Goal: Information Seeking & Learning: Learn about a topic

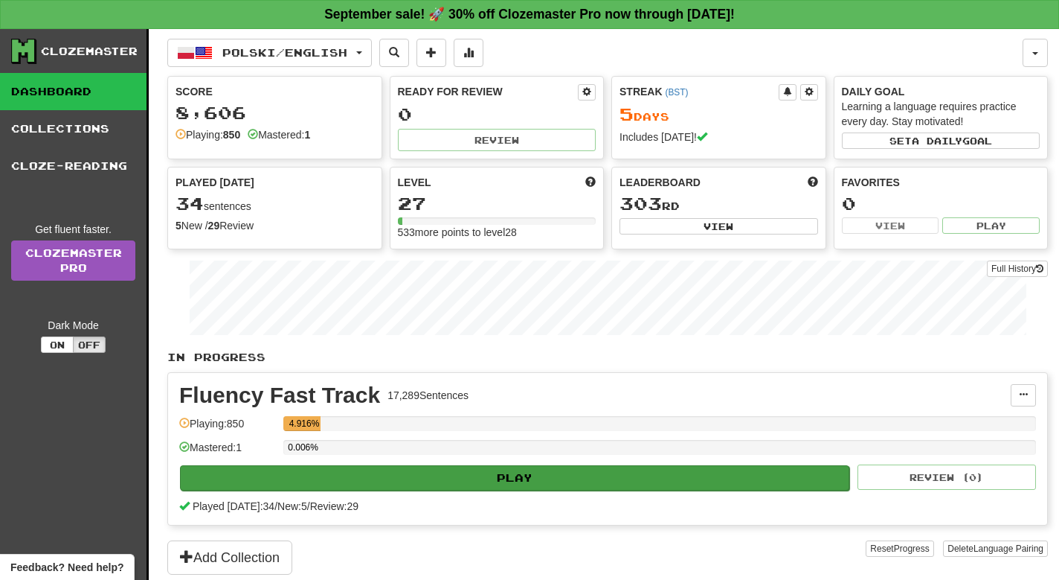
drag, startPoint x: 0, startPoint y: 0, endPoint x: 628, endPoint y: 483, distance: 792.0
click at [628, 483] on button "Play" at bounding box center [515, 477] width 670 height 25
select select "**"
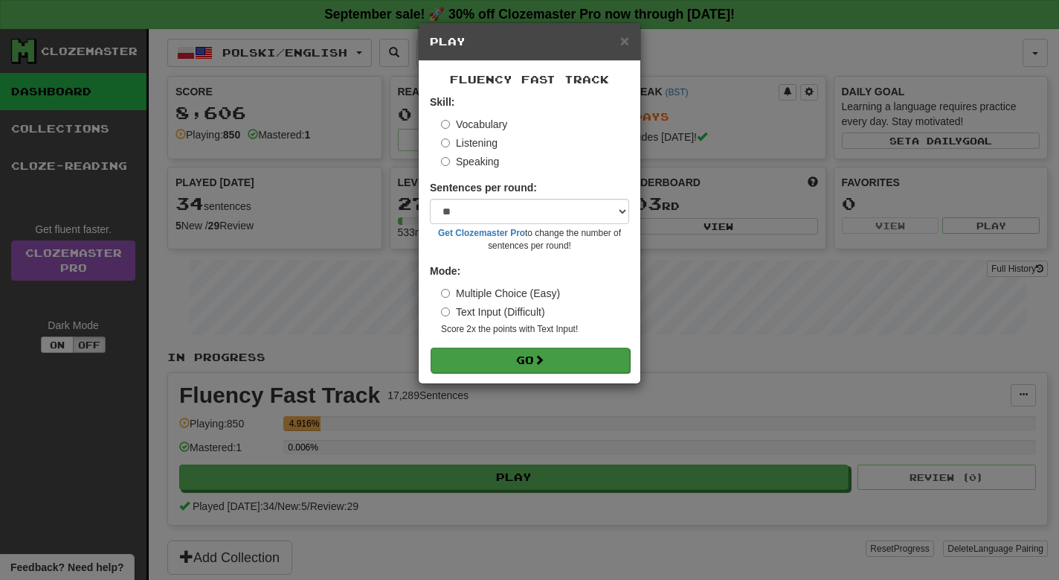
click at [522, 359] on button "Go" at bounding box center [530, 359] width 199 height 25
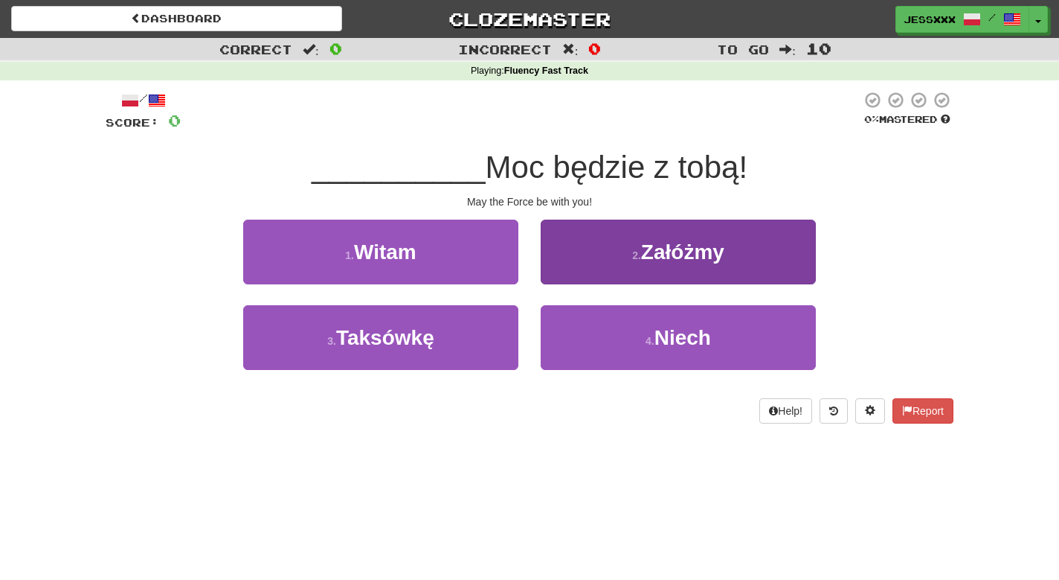
click at [606, 246] on button "2 . Załóżmy" at bounding box center [678, 251] width 275 height 65
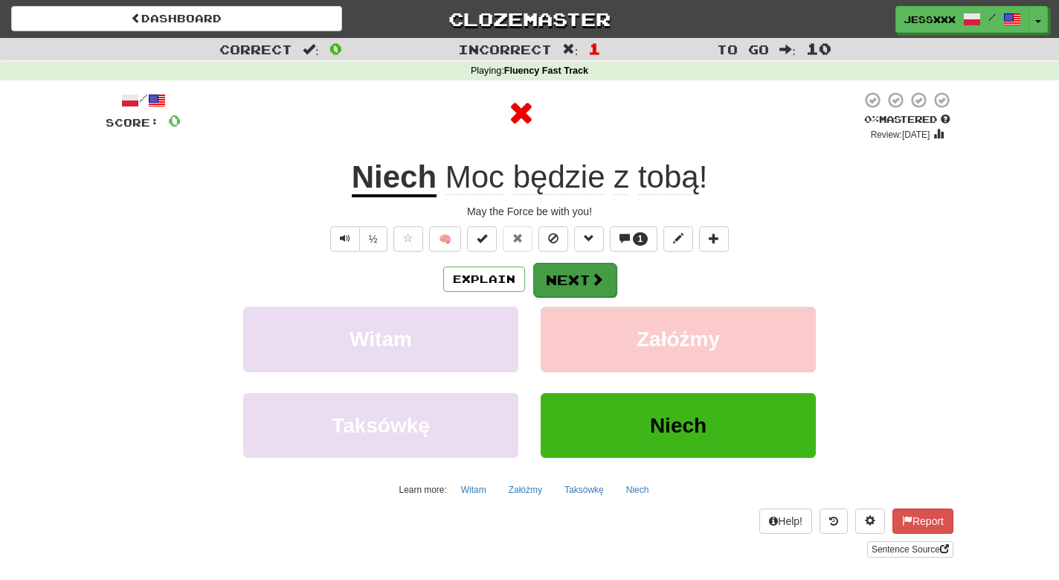
click at [588, 272] on button "Next" at bounding box center [574, 280] width 83 height 34
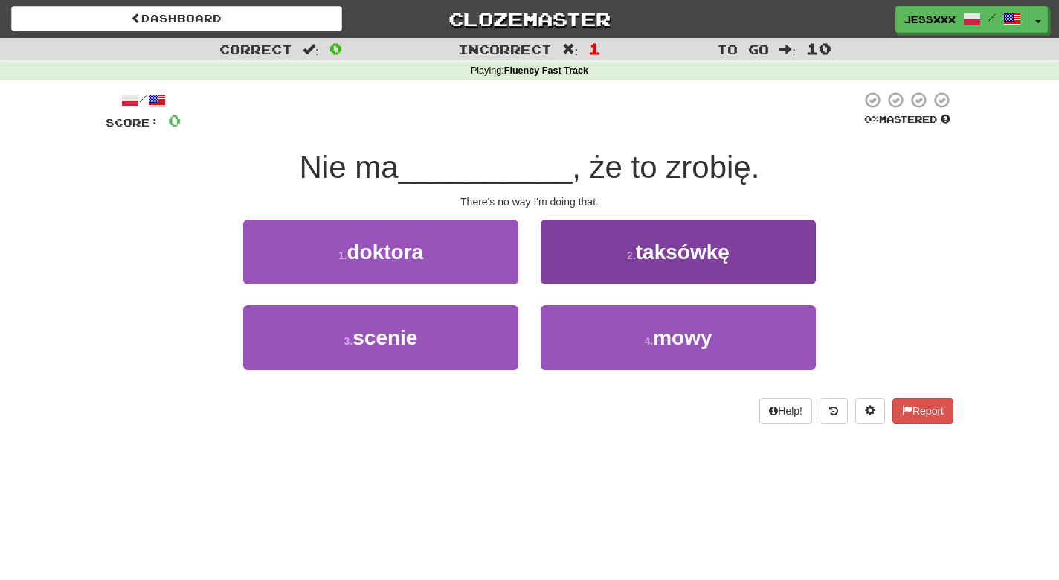
click at [569, 257] on button "2 . taksówkę" at bounding box center [678, 251] width 275 height 65
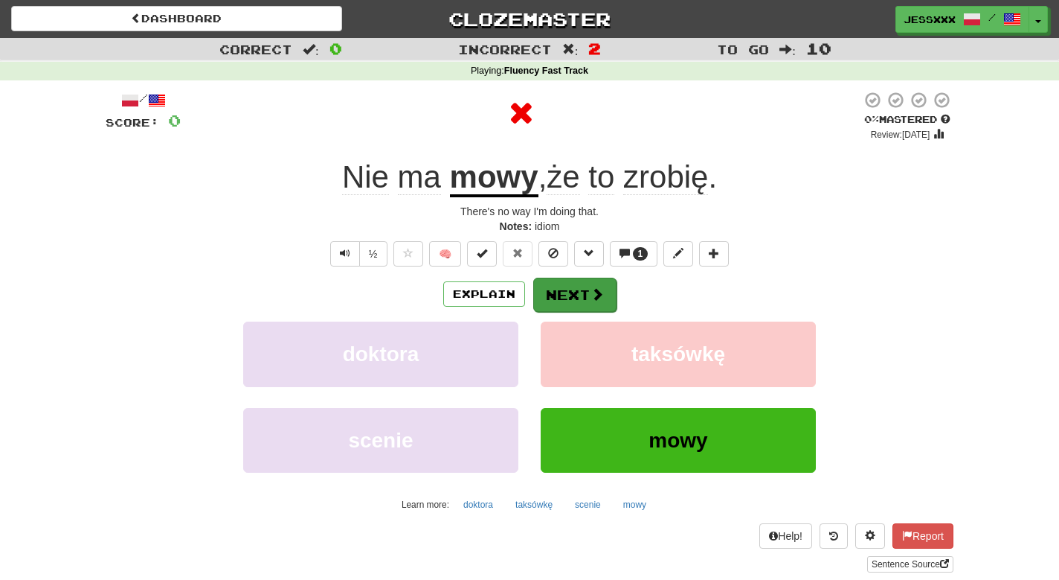
click at [567, 289] on button "Next" at bounding box center [574, 294] width 83 height 34
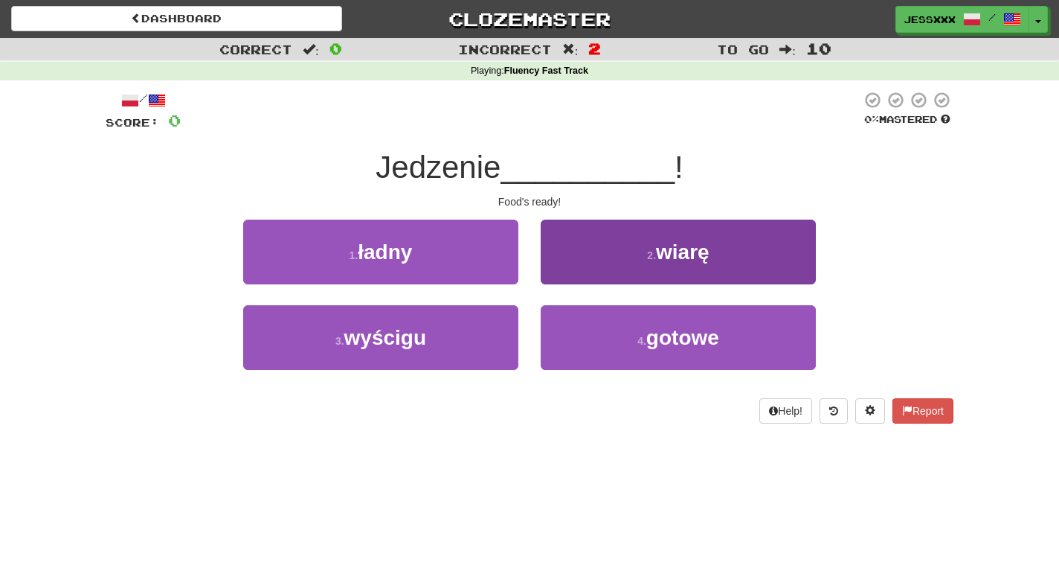
click at [573, 251] on button "2 . wiarę" at bounding box center [678, 251] width 275 height 65
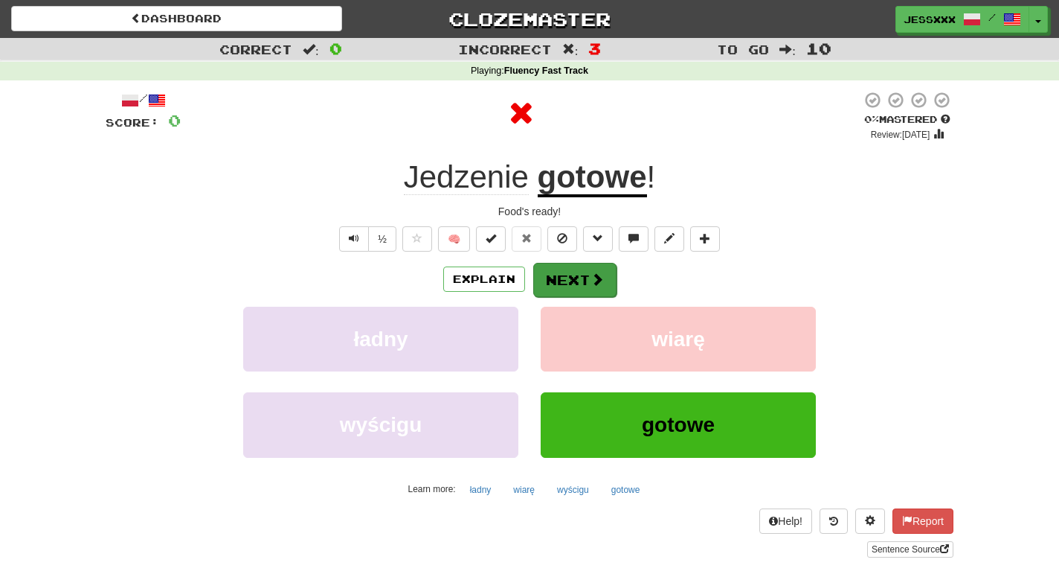
click at [568, 274] on button "Next" at bounding box center [574, 280] width 83 height 34
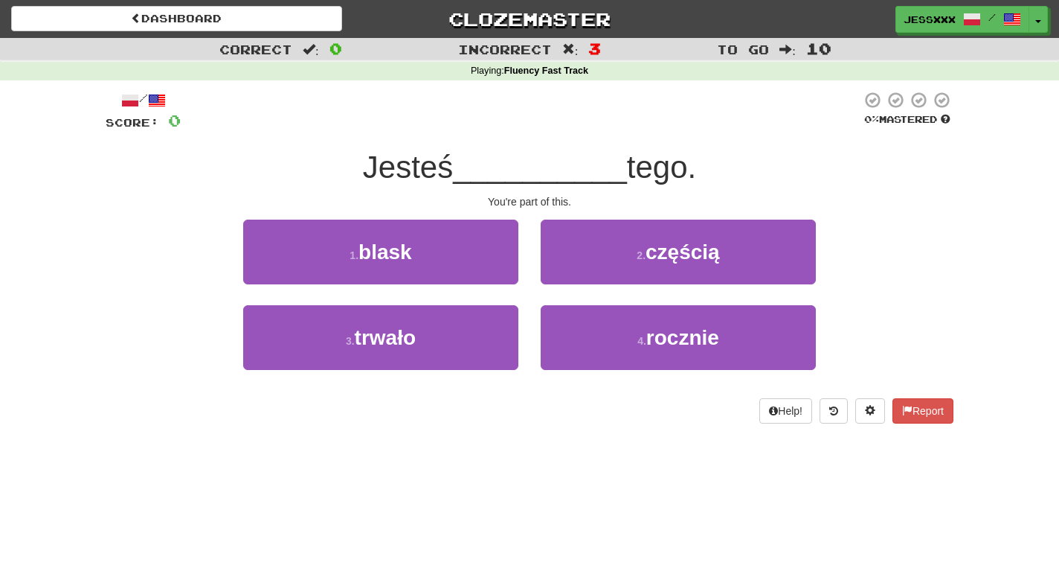
click at [568, 274] on button "2 . częścią" at bounding box center [678, 251] width 275 height 65
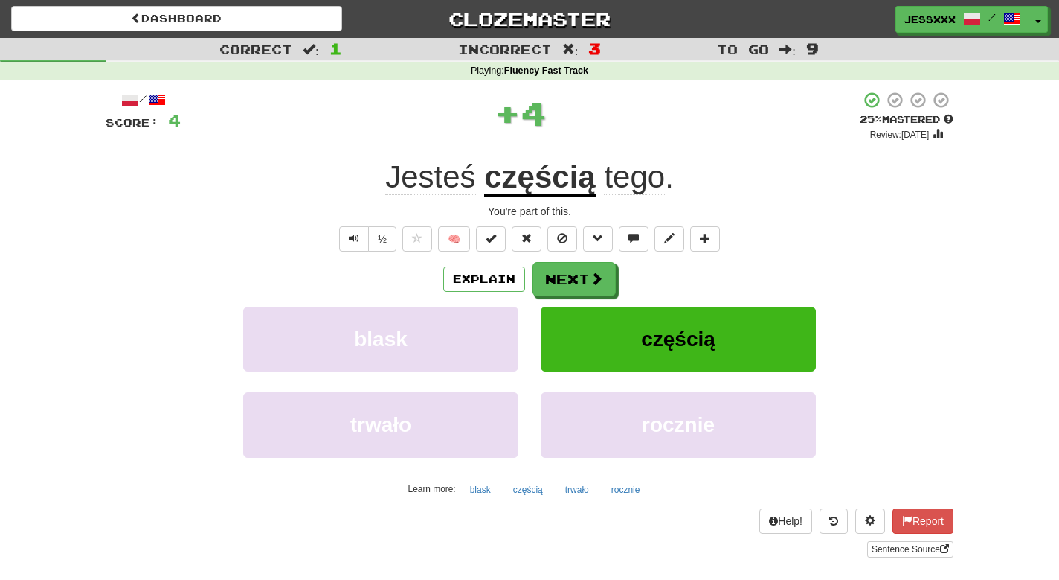
click at [568, 274] on button "Next" at bounding box center [574, 279] width 83 height 34
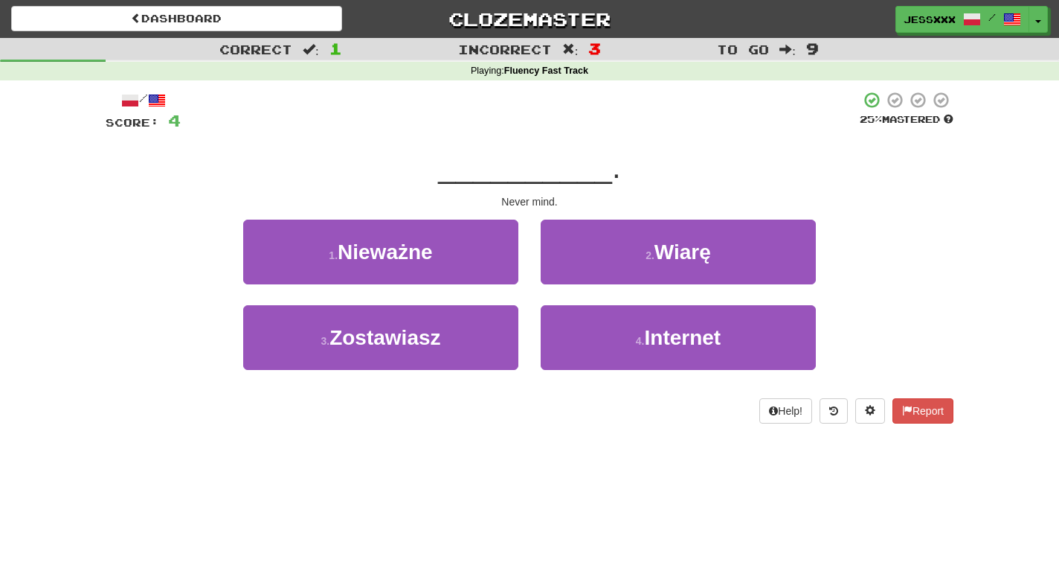
click at [568, 274] on button "2 . Wiarę" at bounding box center [678, 251] width 275 height 65
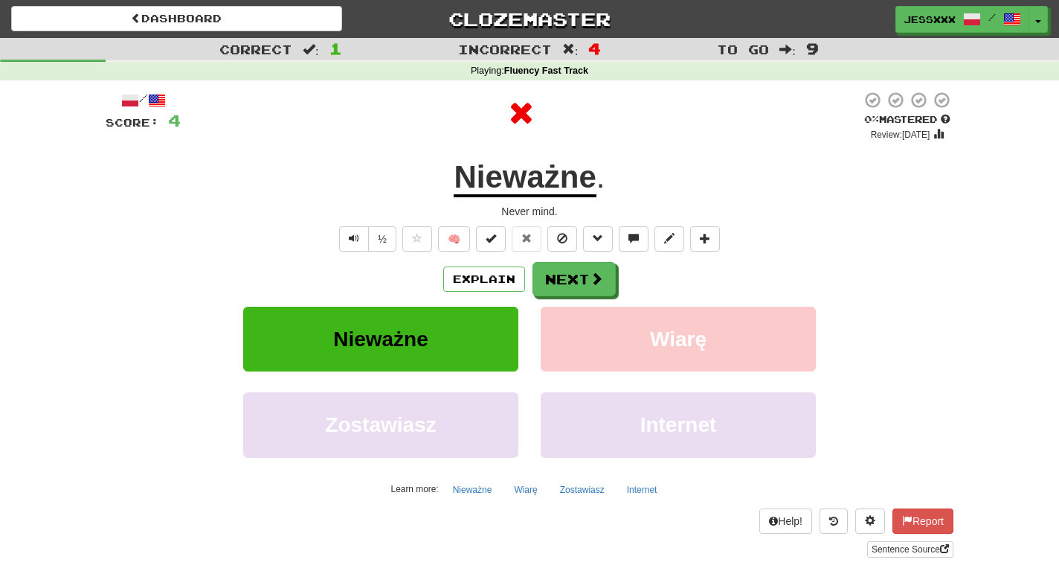
click at [568, 274] on button "Next" at bounding box center [574, 279] width 83 height 34
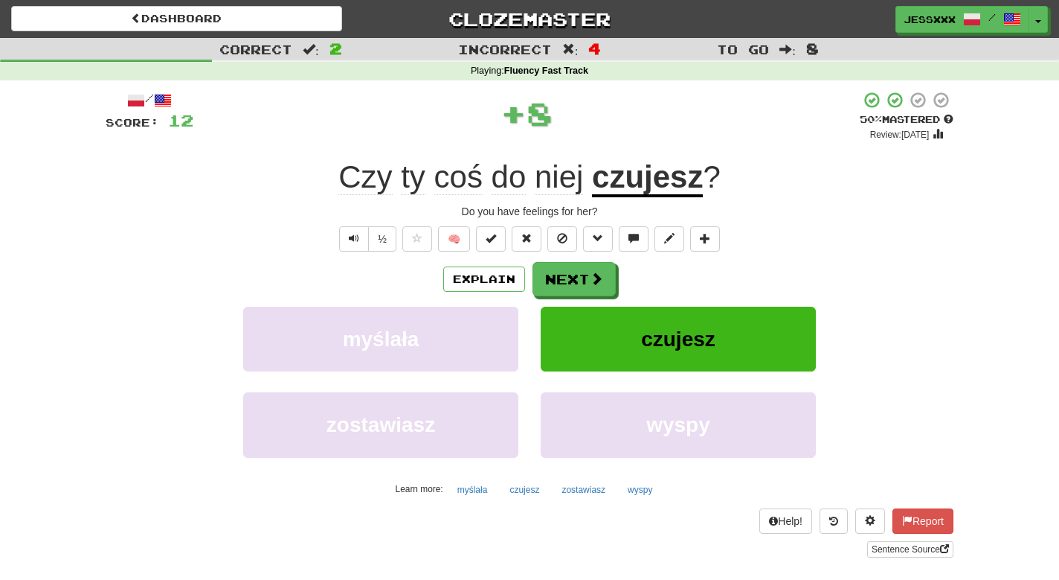
click at [568, 274] on button "Next" at bounding box center [574, 279] width 83 height 34
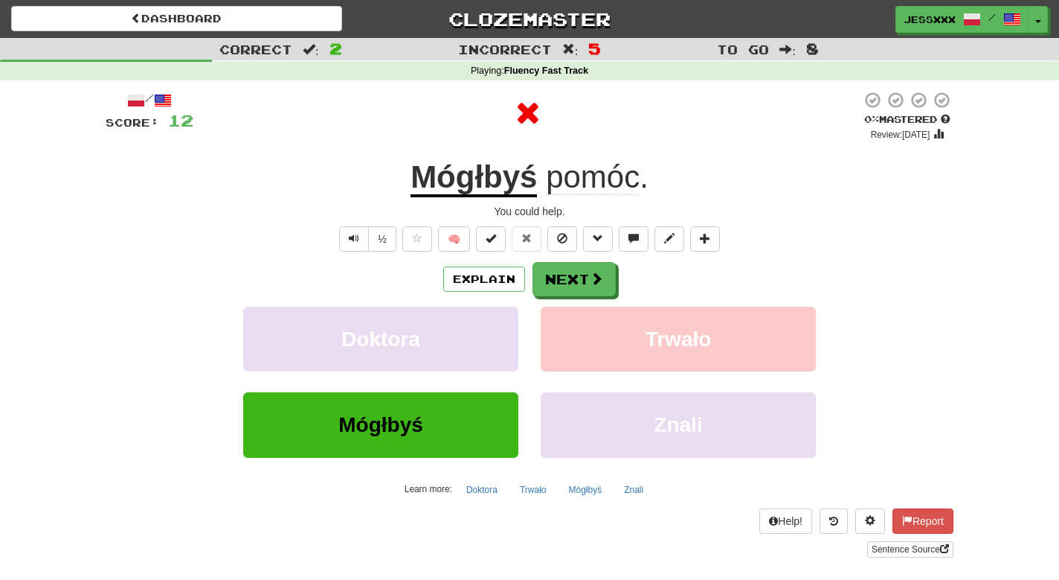
click at [568, 274] on button "Next" at bounding box center [574, 279] width 83 height 34
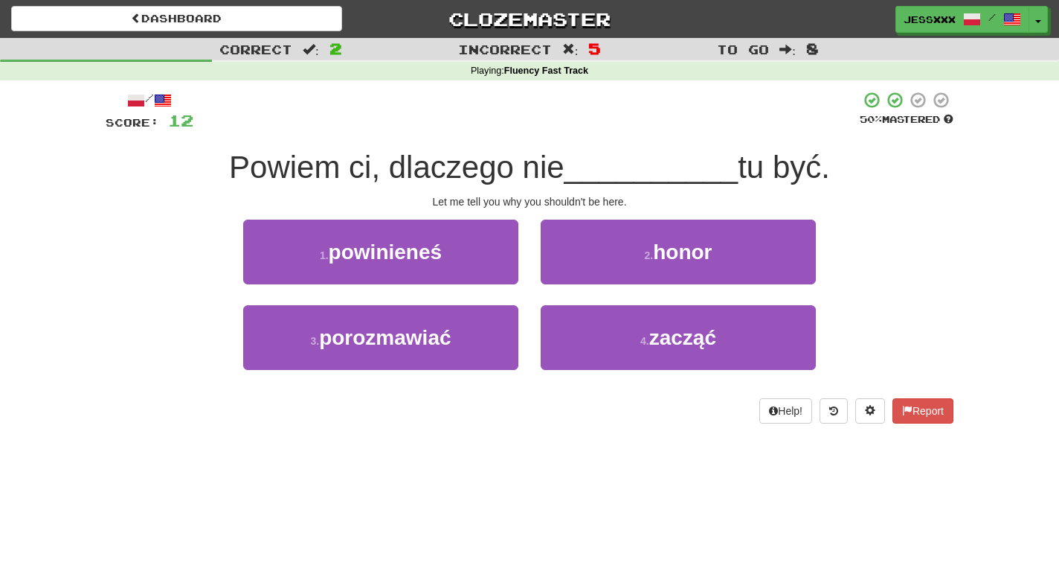
click at [568, 274] on button "2 . honor" at bounding box center [678, 251] width 275 height 65
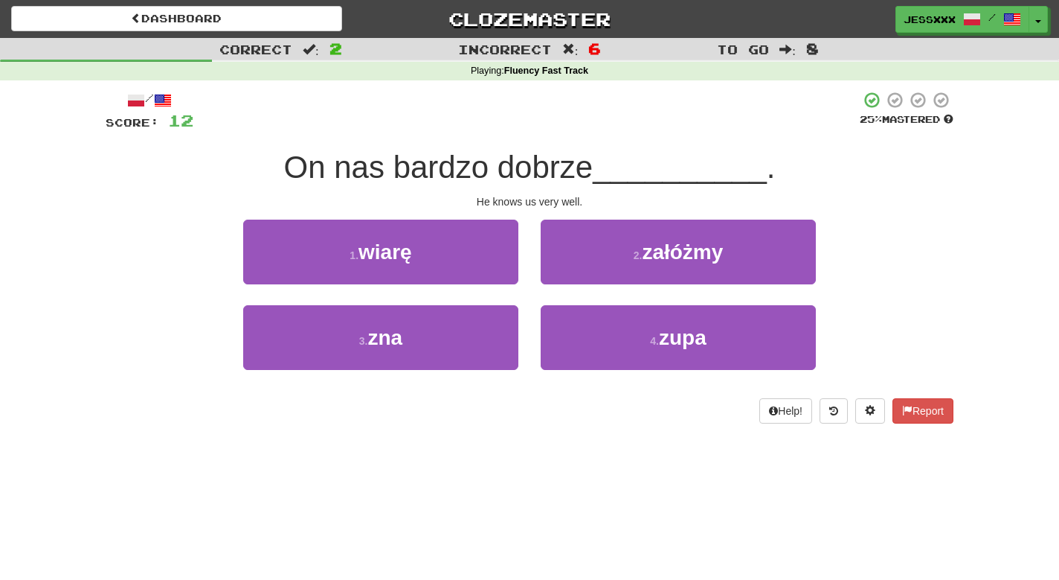
click at [568, 274] on button "2 . załóżmy" at bounding box center [678, 251] width 275 height 65
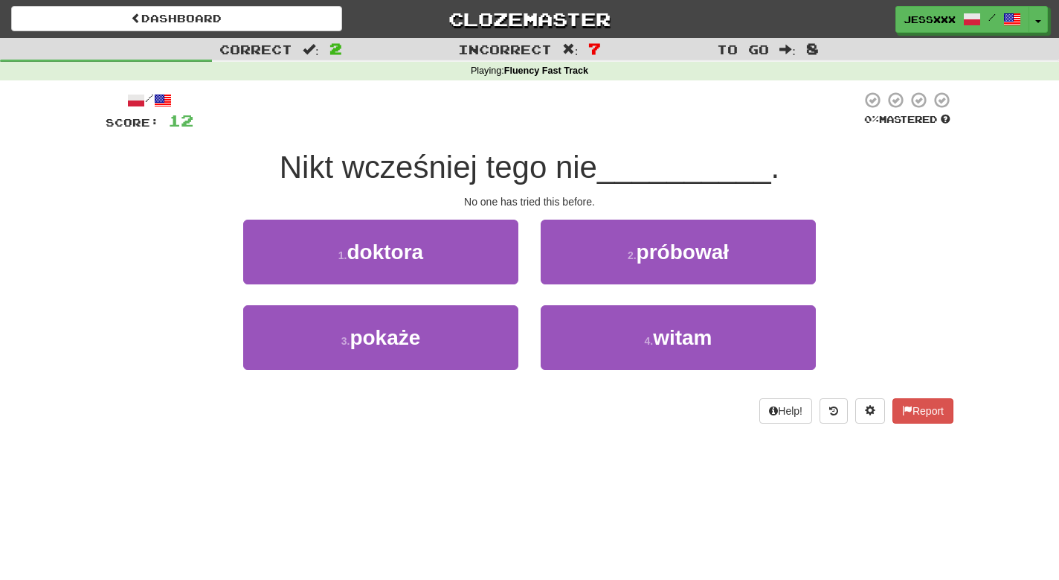
click at [568, 274] on button "2 . próbował" at bounding box center [678, 251] width 275 height 65
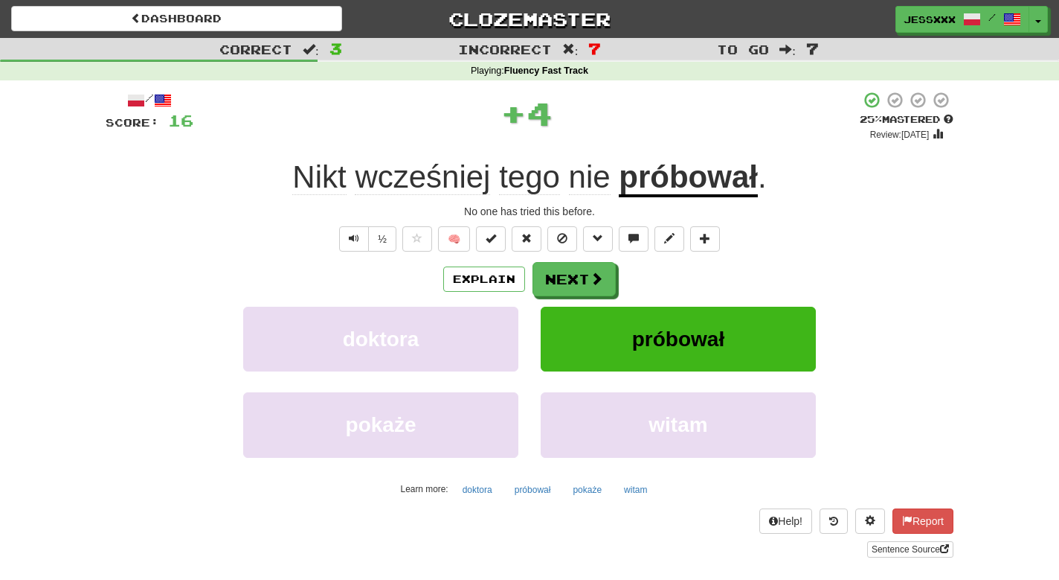
click at [568, 274] on button "Next" at bounding box center [574, 279] width 83 height 34
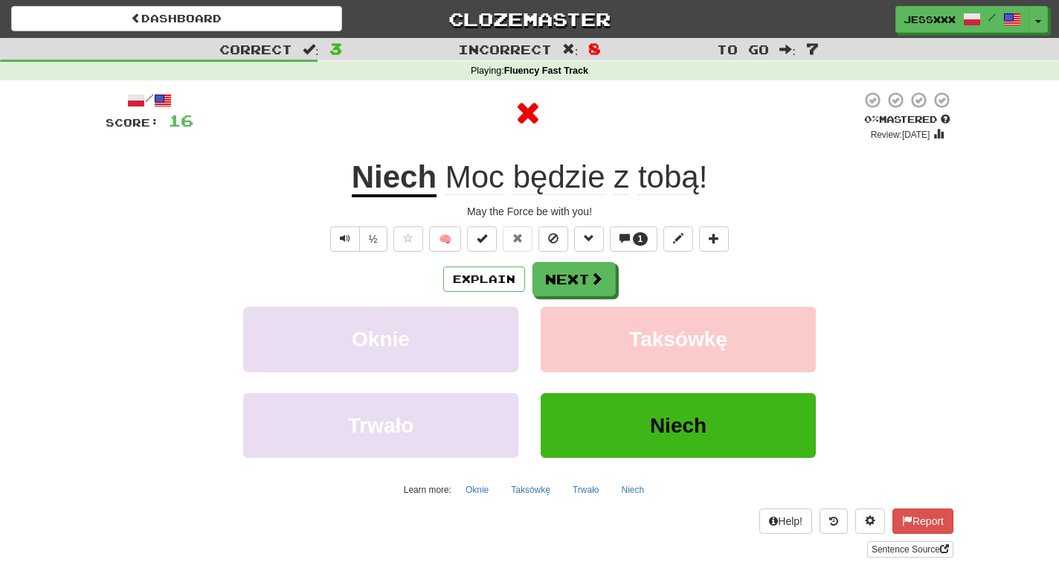
click at [568, 274] on button "Next" at bounding box center [574, 279] width 83 height 34
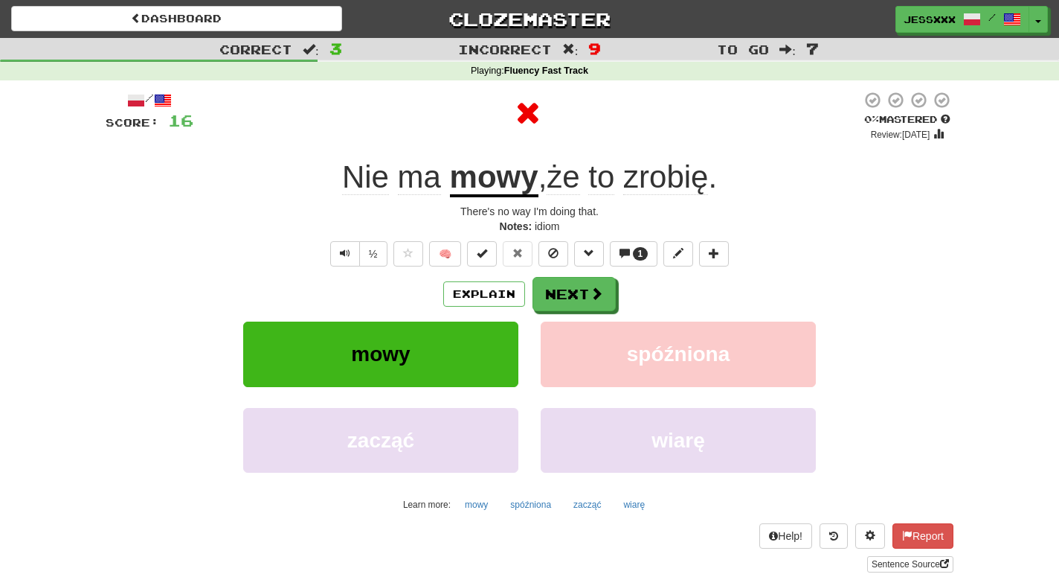
click at [568, 274] on div "/ Score: 16 0 % Mastered Review: 2025-09-21 Nie ma mowy , że to zrobię . There'…" at bounding box center [530, 331] width 848 height 481
click at [570, 286] on button "Next" at bounding box center [574, 294] width 83 height 34
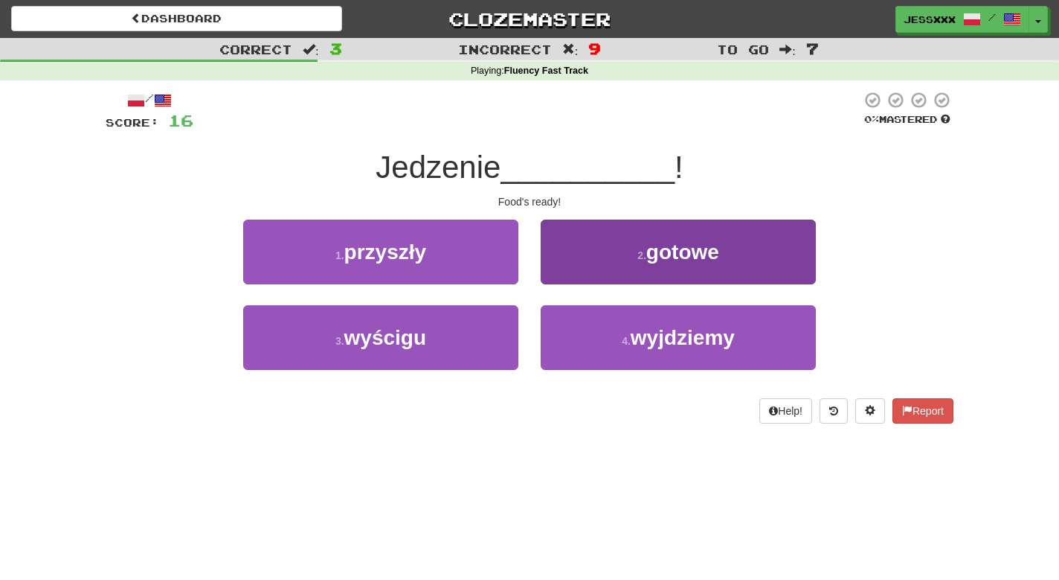
click at [571, 272] on button "2 . gotowe" at bounding box center [678, 251] width 275 height 65
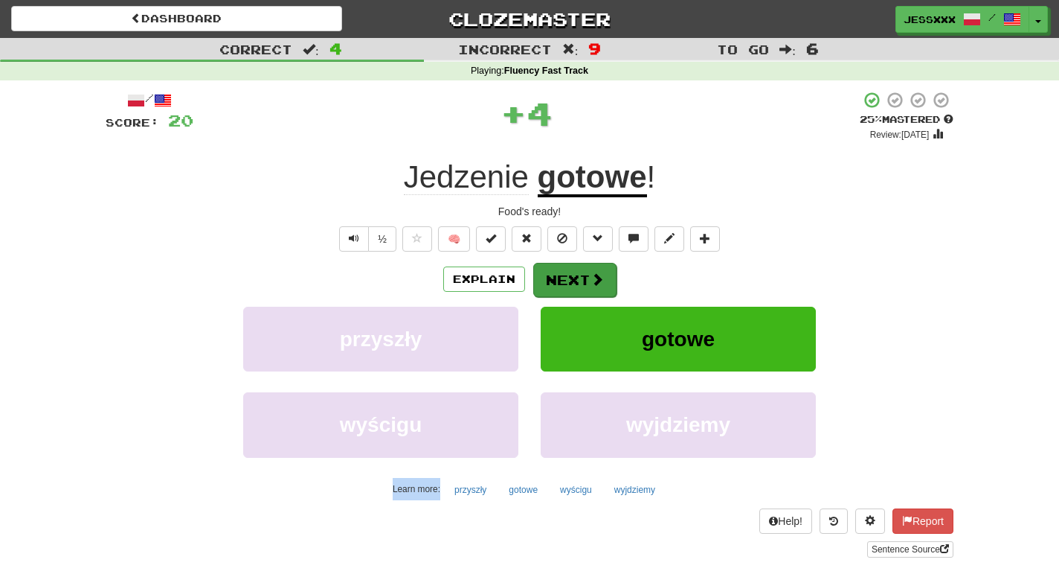
click at [565, 272] on button "Next" at bounding box center [574, 280] width 83 height 34
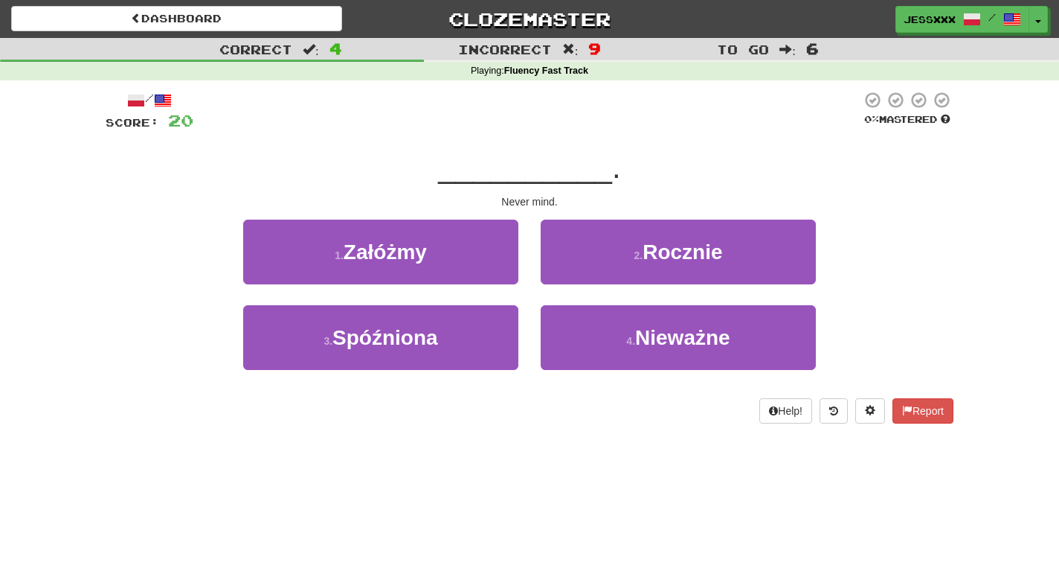
click at [565, 272] on button "2 . Rocznie" at bounding box center [678, 251] width 275 height 65
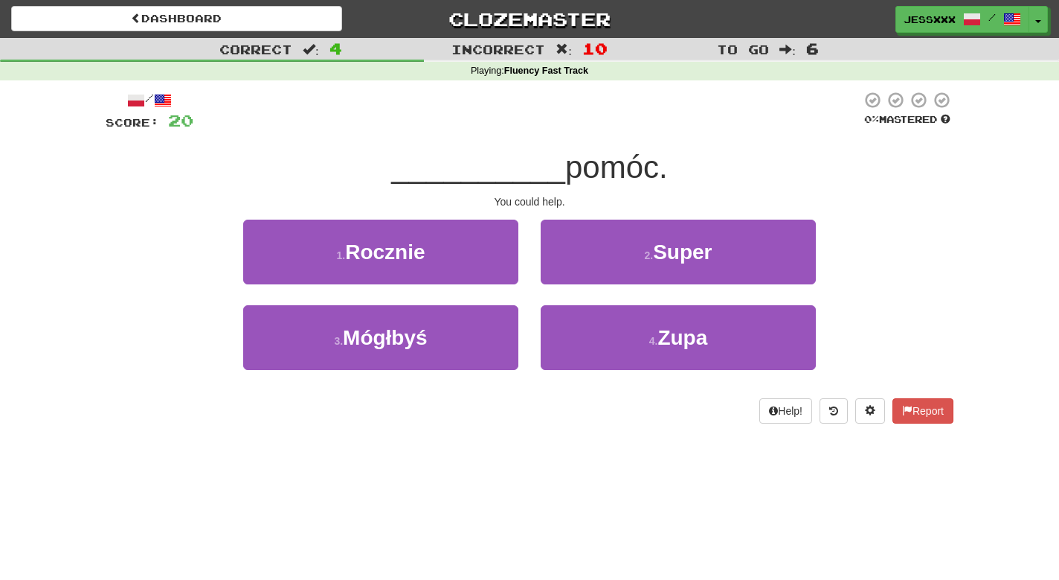
click at [565, 272] on button "2 . Super" at bounding box center [678, 251] width 275 height 65
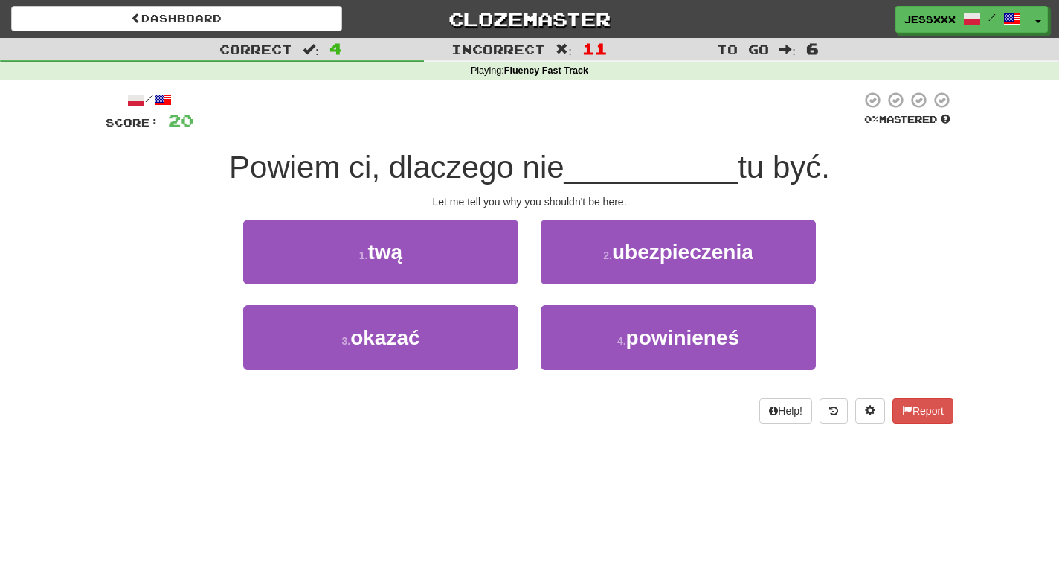
click at [565, 272] on button "2 . ubezpieczenia" at bounding box center [678, 251] width 275 height 65
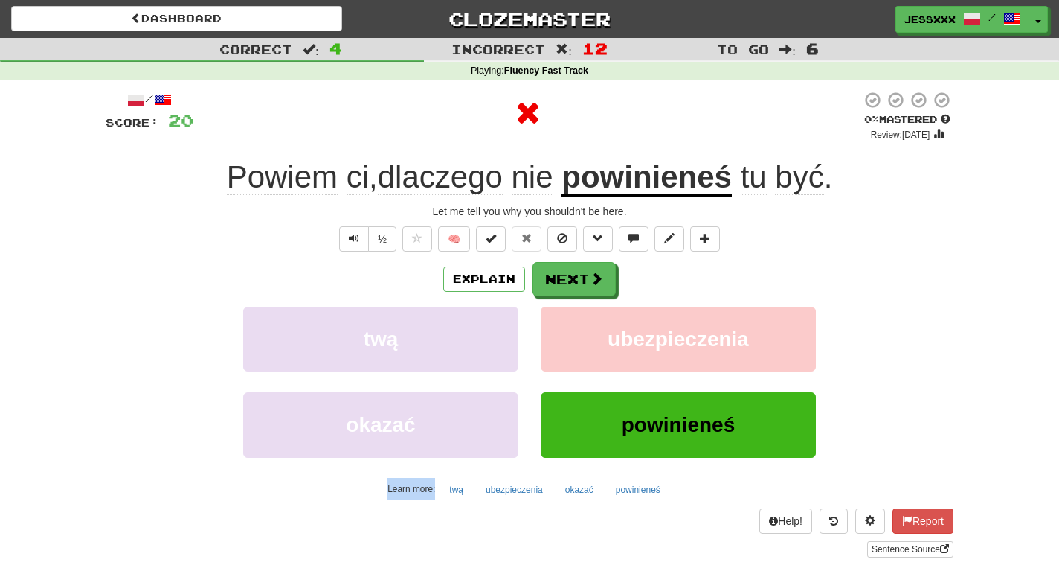
click at [565, 272] on button "Next" at bounding box center [574, 279] width 83 height 34
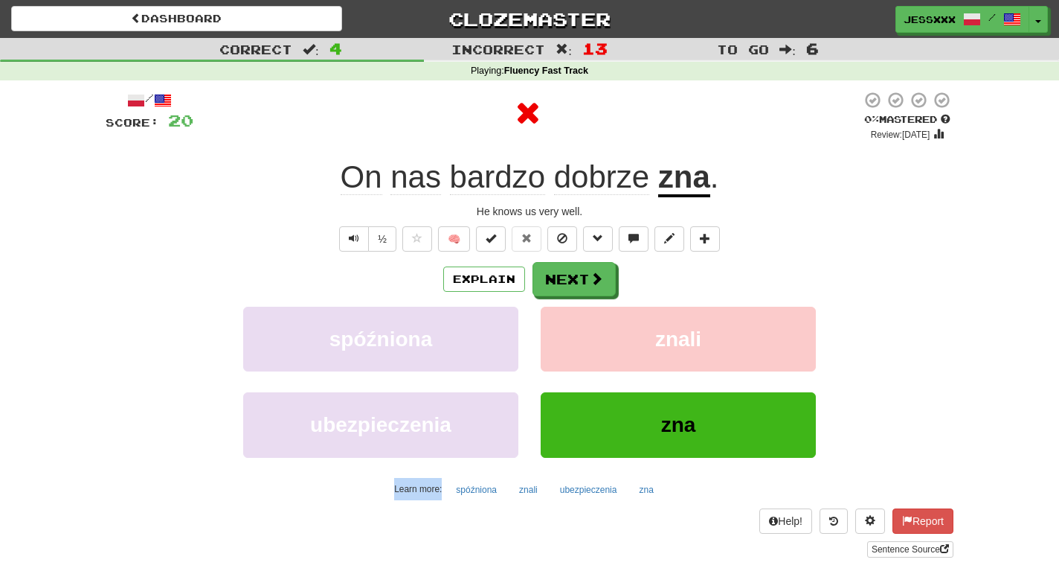
click at [565, 272] on button "Next" at bounding box center [574, 279] width 83 height 34
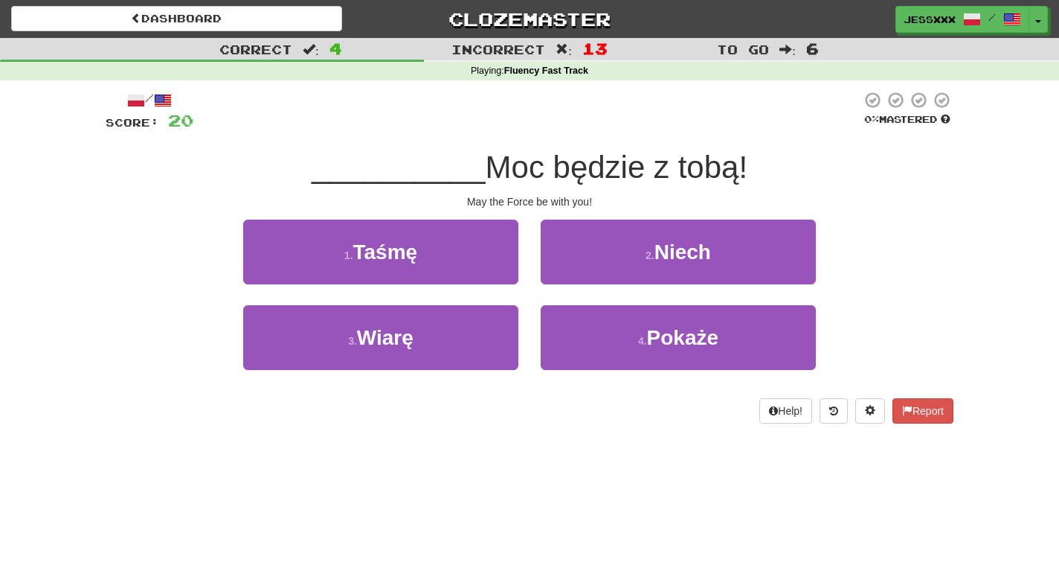
click at [565, 272] on button "2 . Niech" at bounding box center [678, 251] width 275 height 65
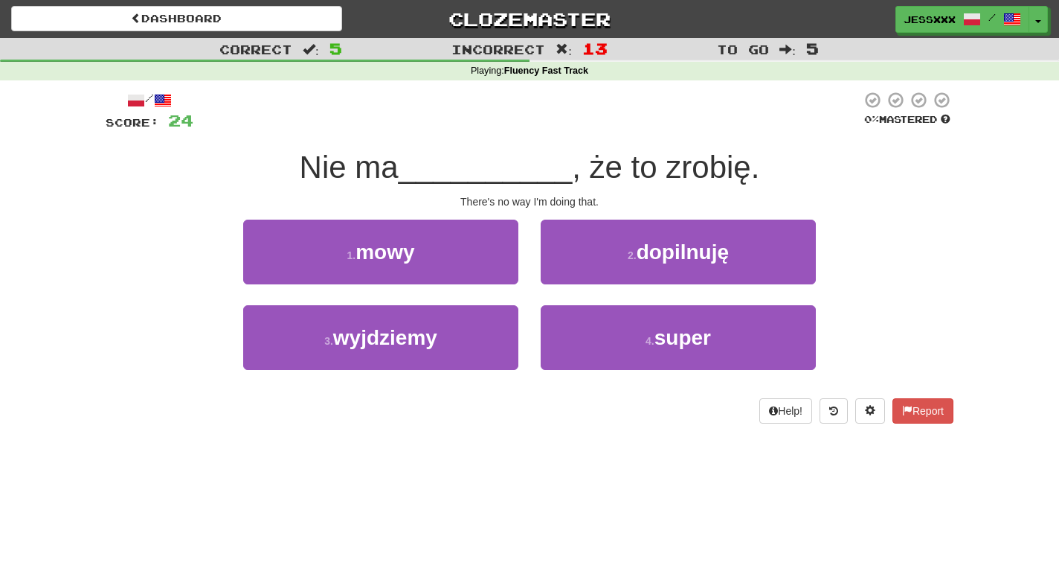
click at [565, 272] on button "2 . dopilnuję" at bounding box center [678, 251] width 275 height 65
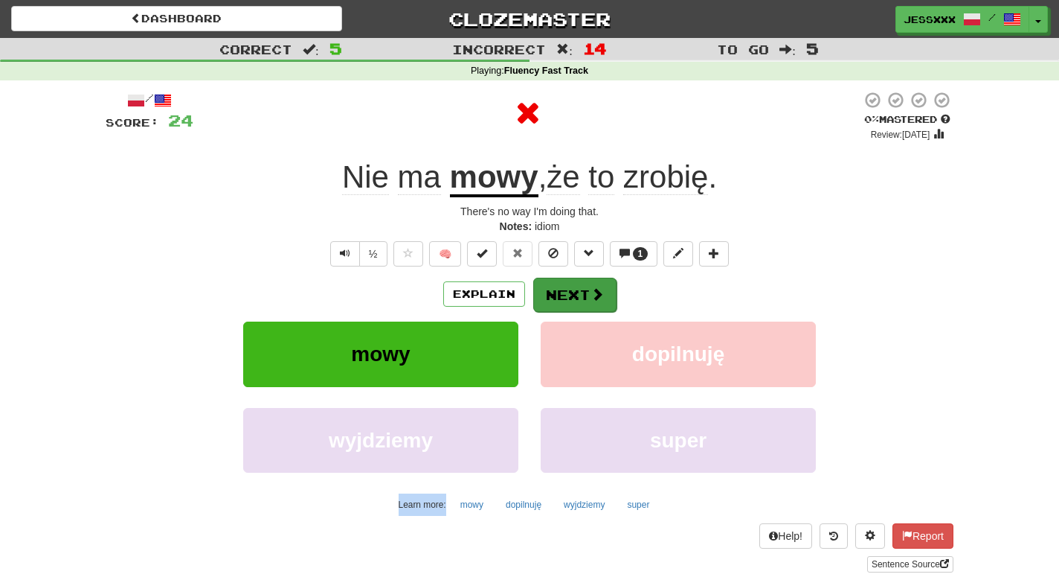
click at [565, 284] on button "Next" at bounding box center [574, 294] width 83 height 34
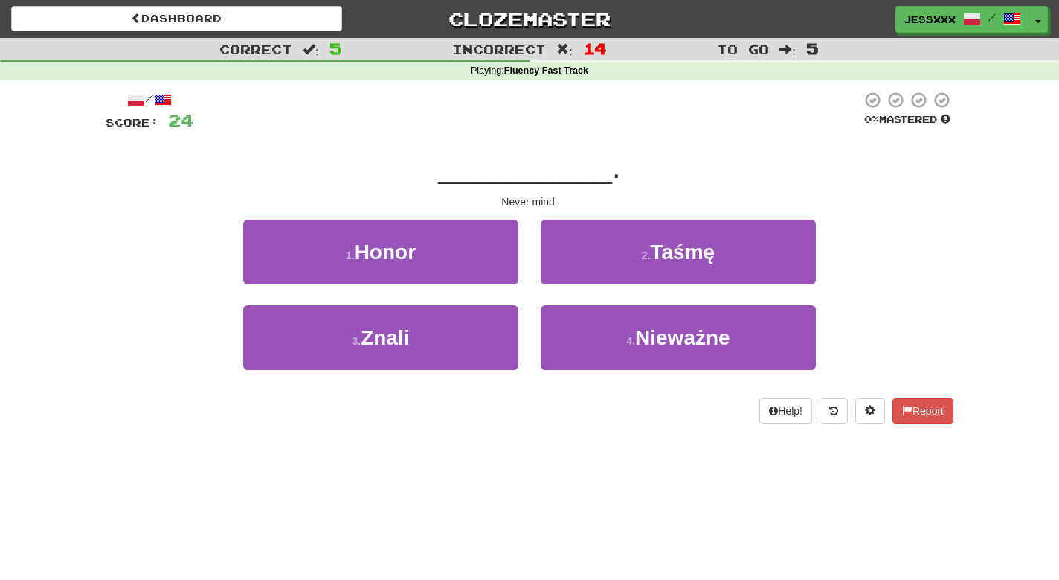
click at [565, 284] on div "2 . Taśmę" at bounding box center [679, 262] width 298 height 86
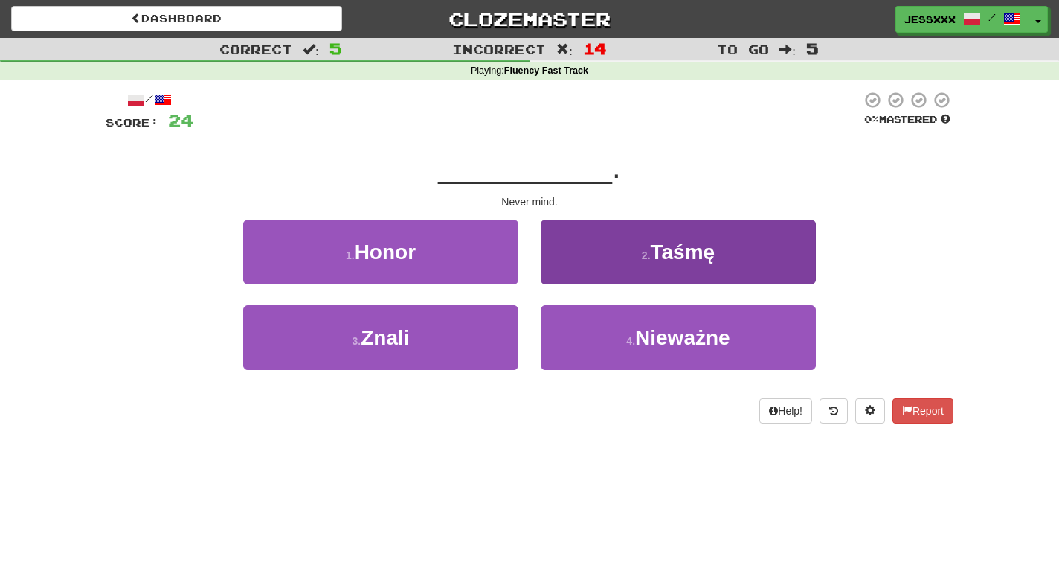
click at [565, 276] on button "2 . Taśmę" at bounding box center [678, 251] width 275 height 65
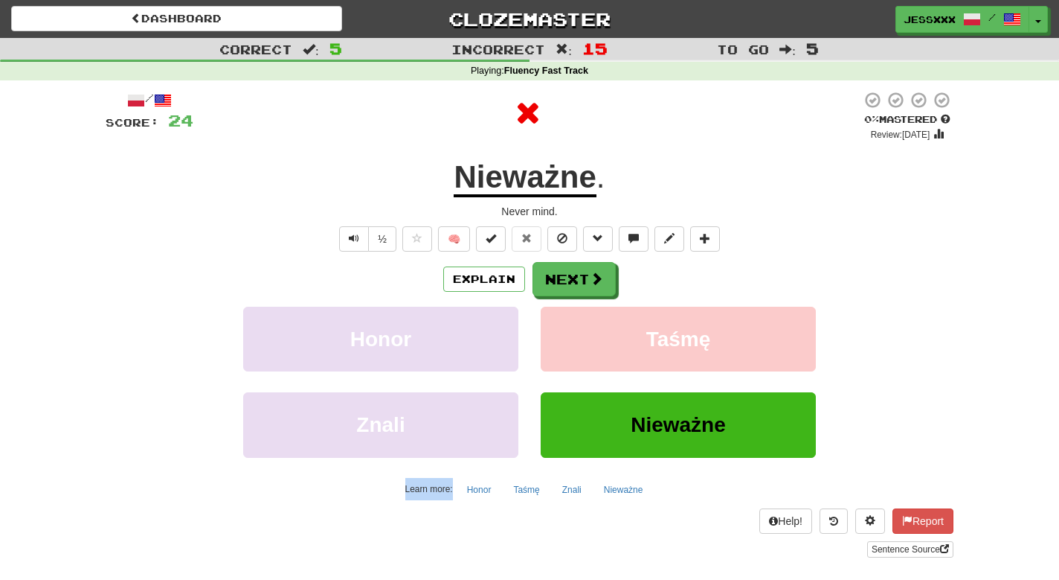
click at [565, 276] on button "Next" at bounding box center [574, 279] width 83 height 34
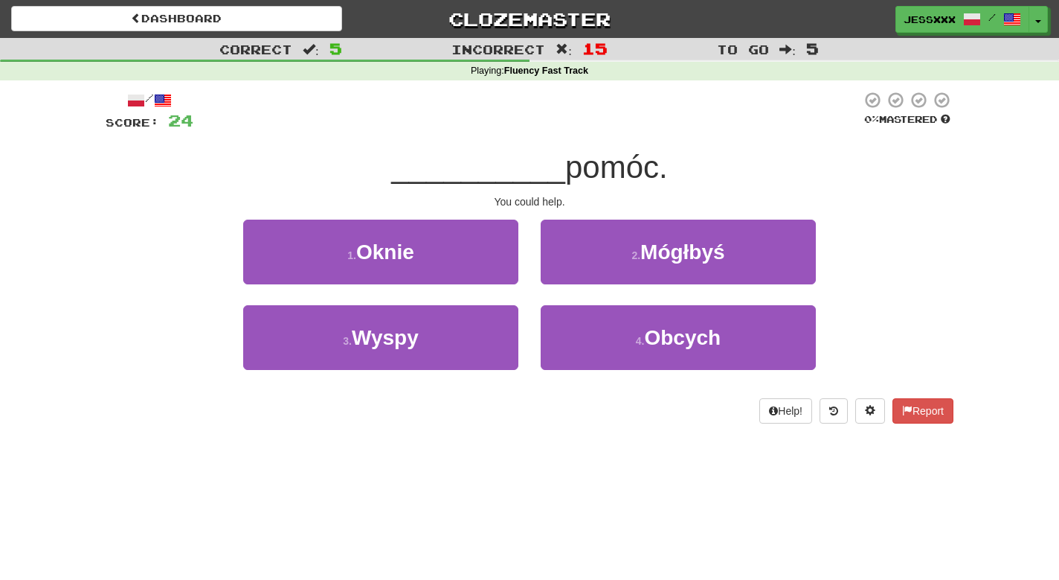
click at [565, 276] on button "2 . Mógłbyś" at bounding box center [678, 251] width 275 height 65
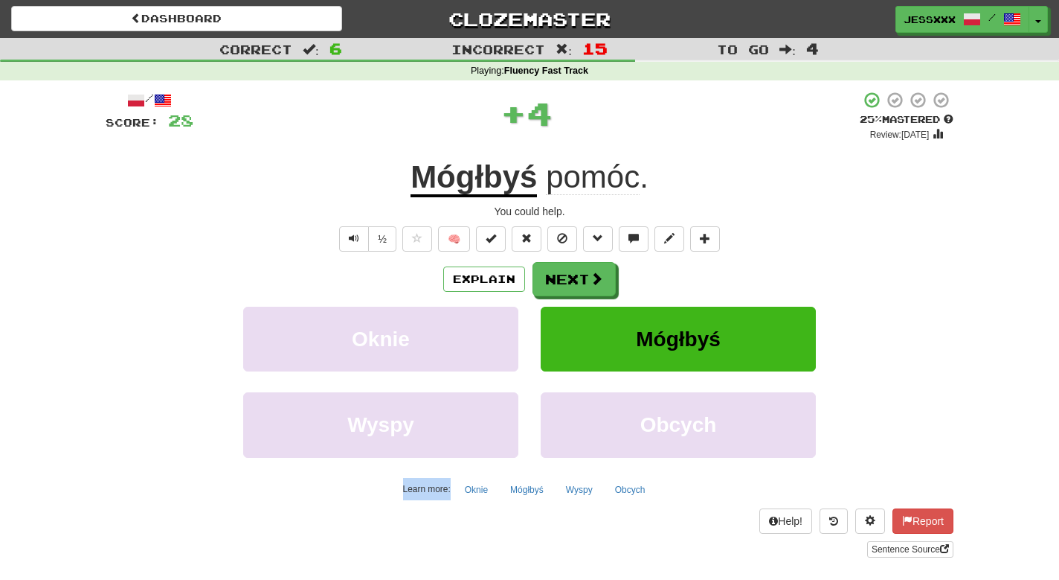
click at [565, 276] on button "Next" at bounding box center [574, 279] width 83 height 34
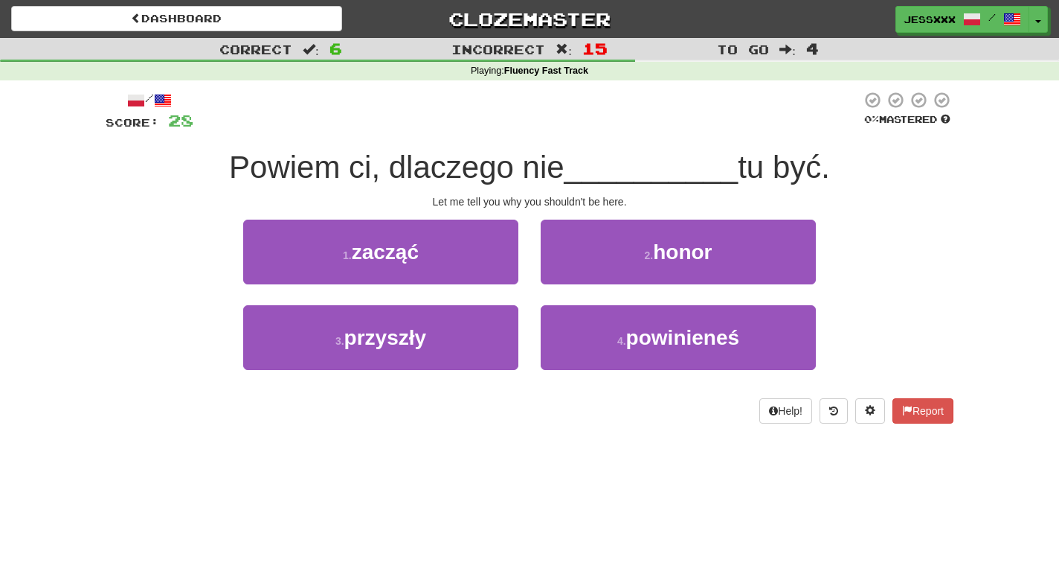
click at [565, 276] on button "2 . honor" at bounding box center [678, 251] width 275 height 65
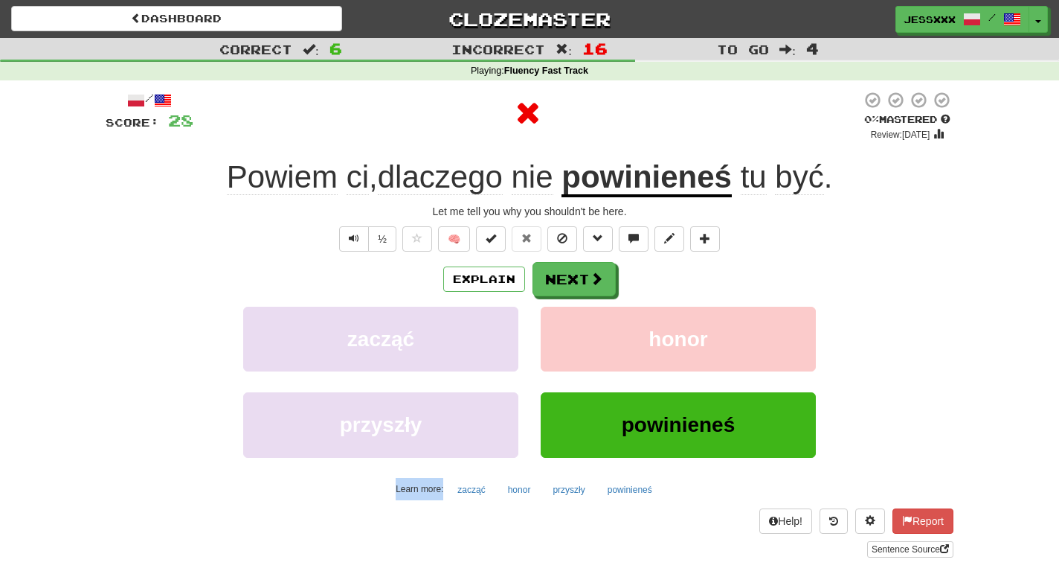
click at [565, 276] on button "Next" at bounding box center [574, 279] width 83 height 34
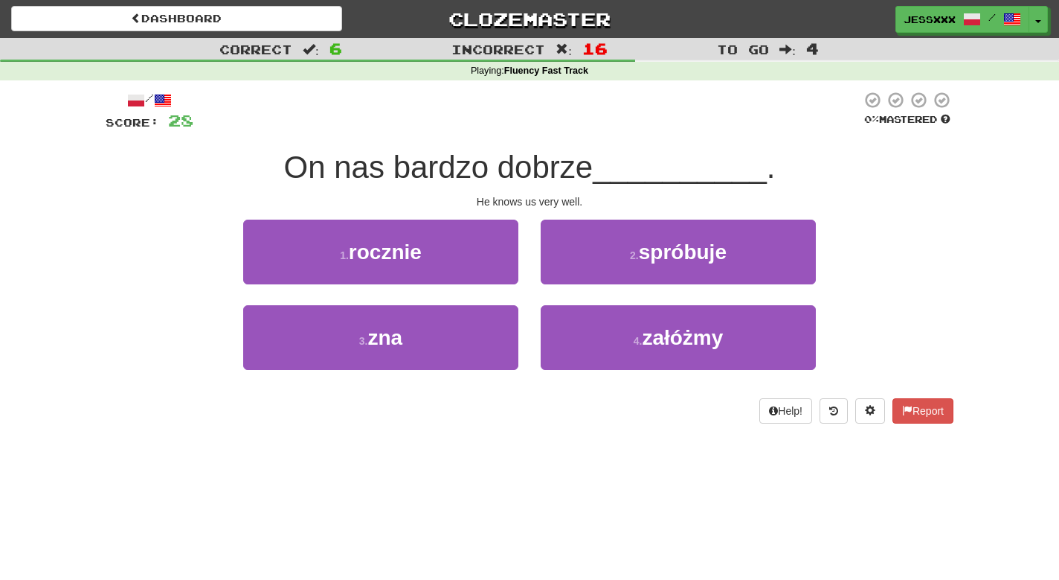
click at [565, 276] on button "2 . spróbuje" at bounding box center [678, 251] width 275 height 65
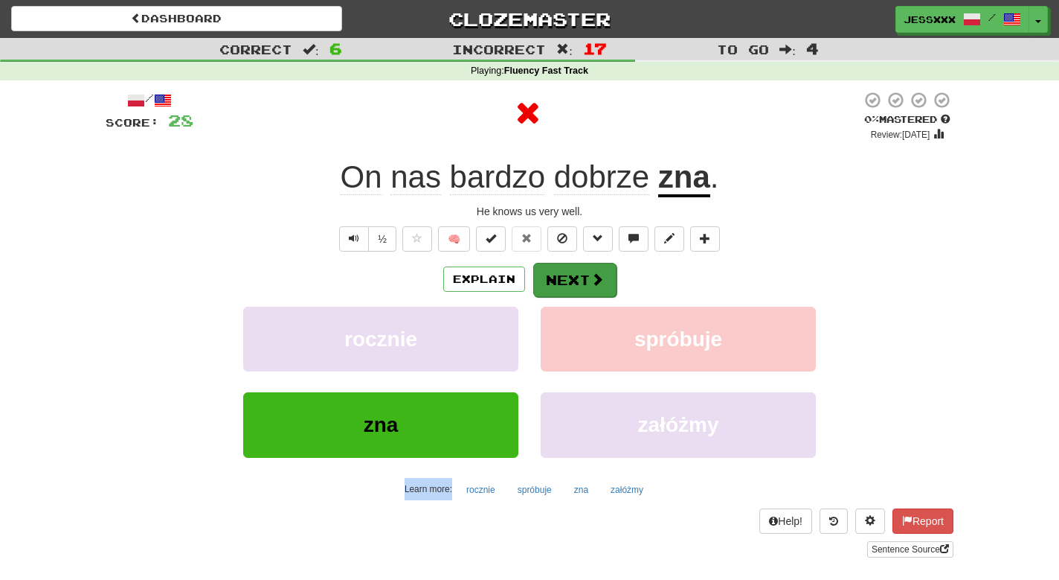
click at [565, 275] on button "Next" at bounding box center [574, 280] width 83 height 34
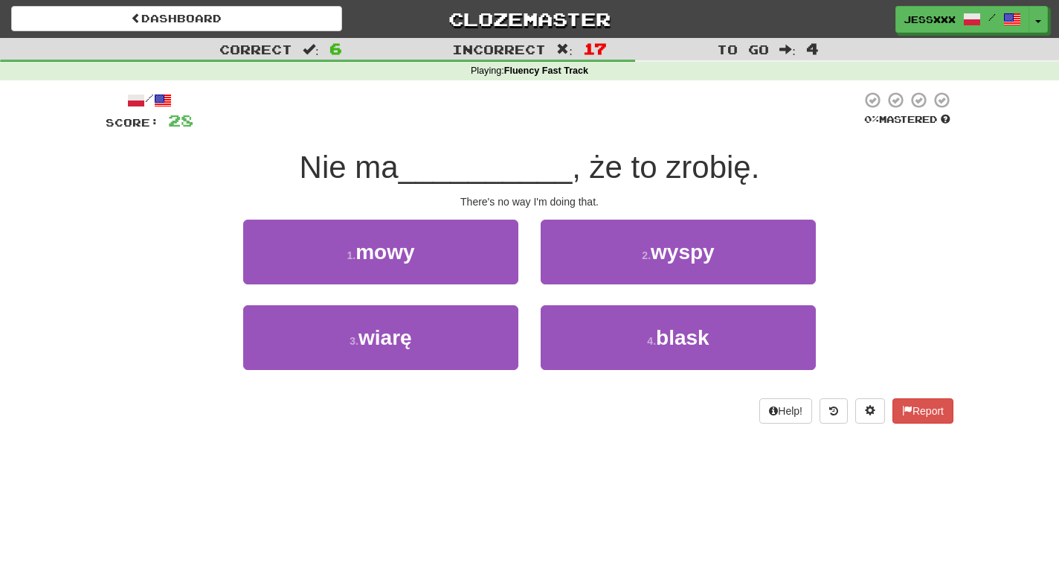
click at [565, 275] on button "2 . wyspy" at bounding box center [678, 251] width 275 height 65
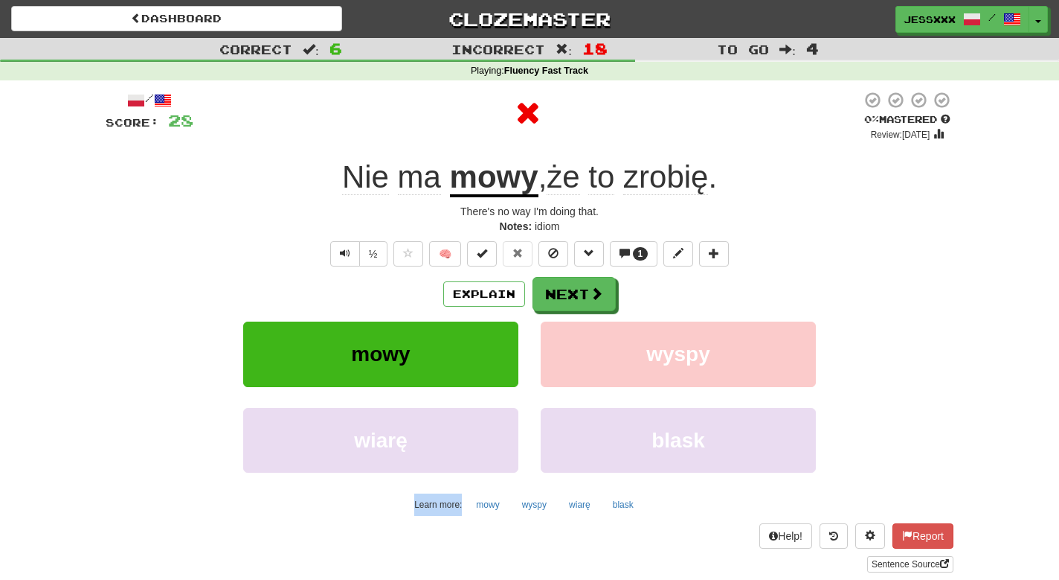
click at [565, 277] on div "Explain Next" at bounding box center [530, 294] width 848 height 34
click at [565, 279] on button "Next" at bounding box center [574, 294] width 83 height 34
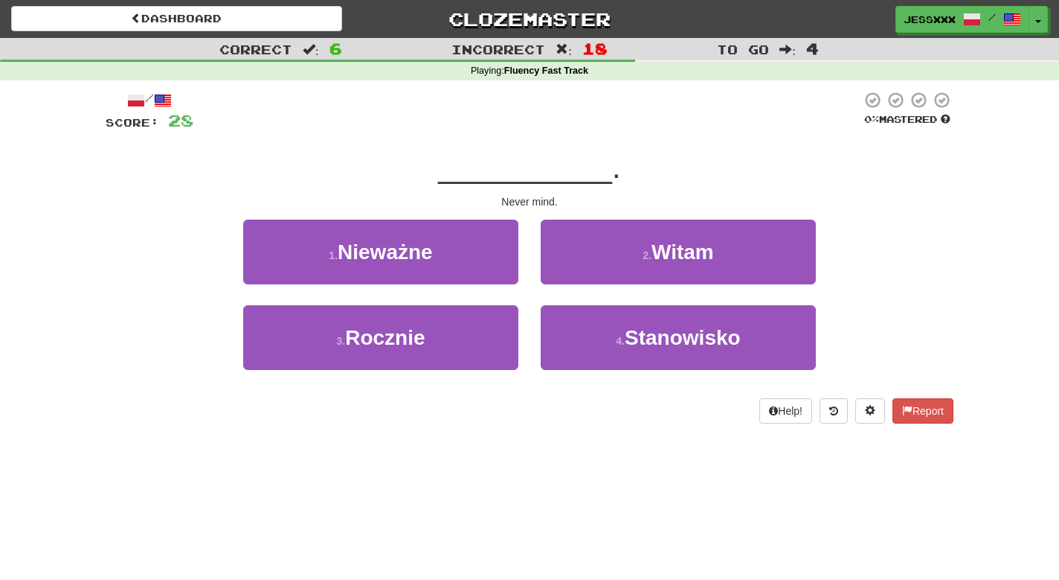
click at [565, 279] on button "2 . Witam" at bounding box center [678, 251] width 275 height 65
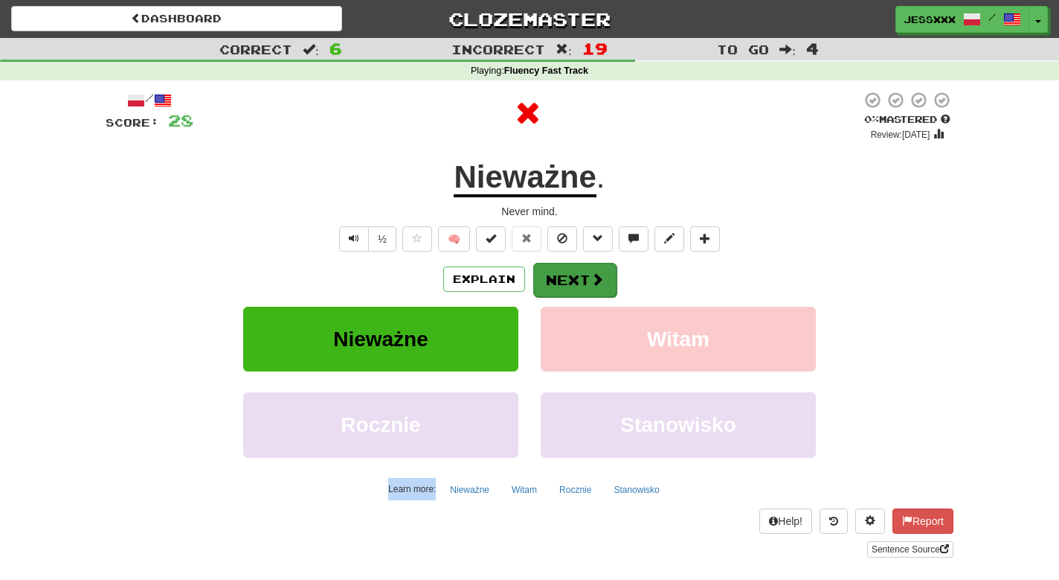
click at [565, 277] on button "Next" at bounding box center [574, 280] width 83 height 34
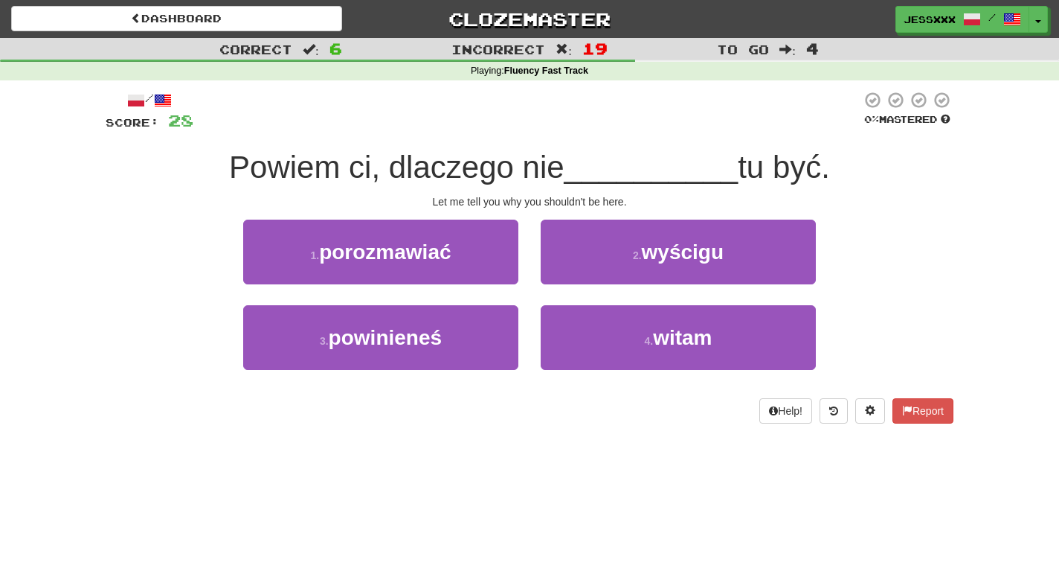
click at [565, 277] on button "2 . wyścigu" at bounding box center [678, 251] width 275 height 65
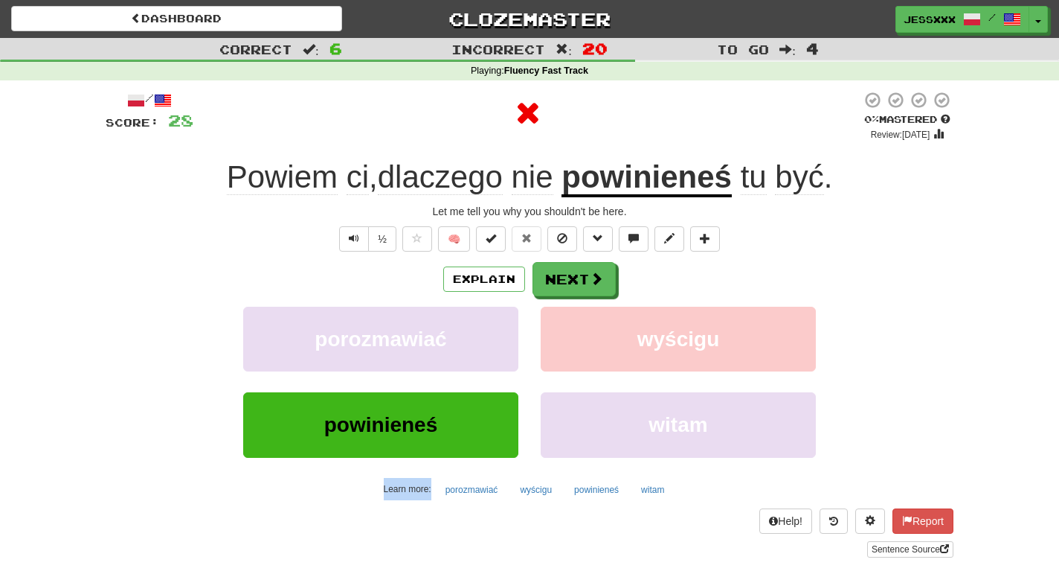
click at [565, 277] on button "Next" at bounding box center [574, 279] width 83 height 34
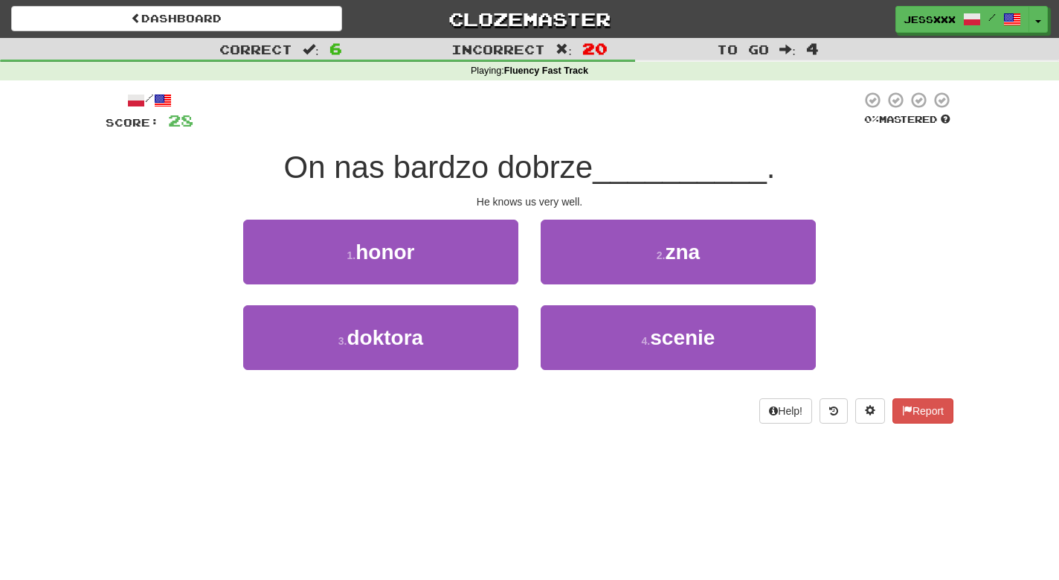
click at [565, 277] on button "2 . zna" at bounding box center [678, 251] width 275 height 65
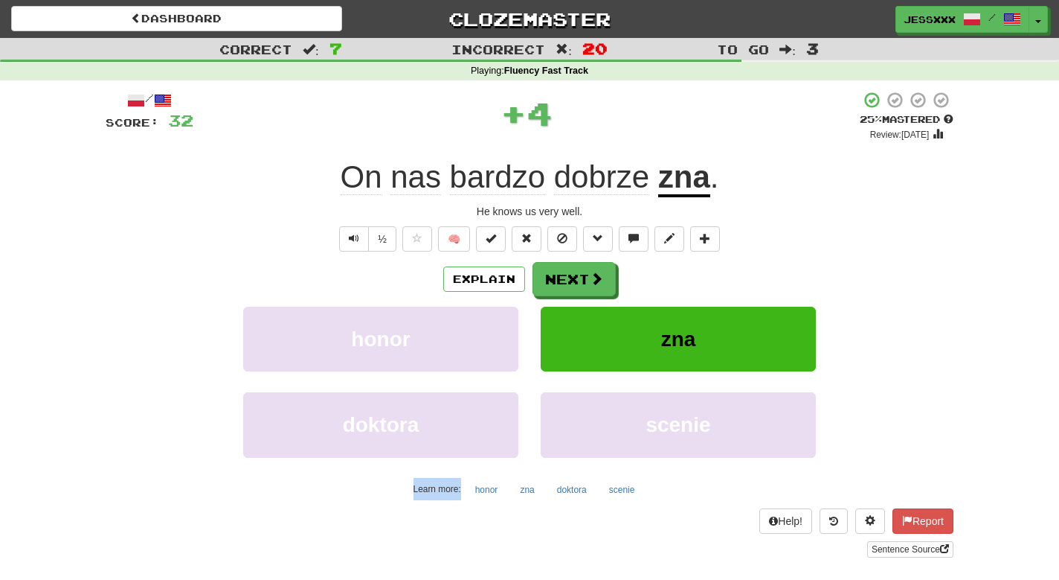
click at [565, 277] on button "Next" at bounding box center [574, 279] width 83 height 34
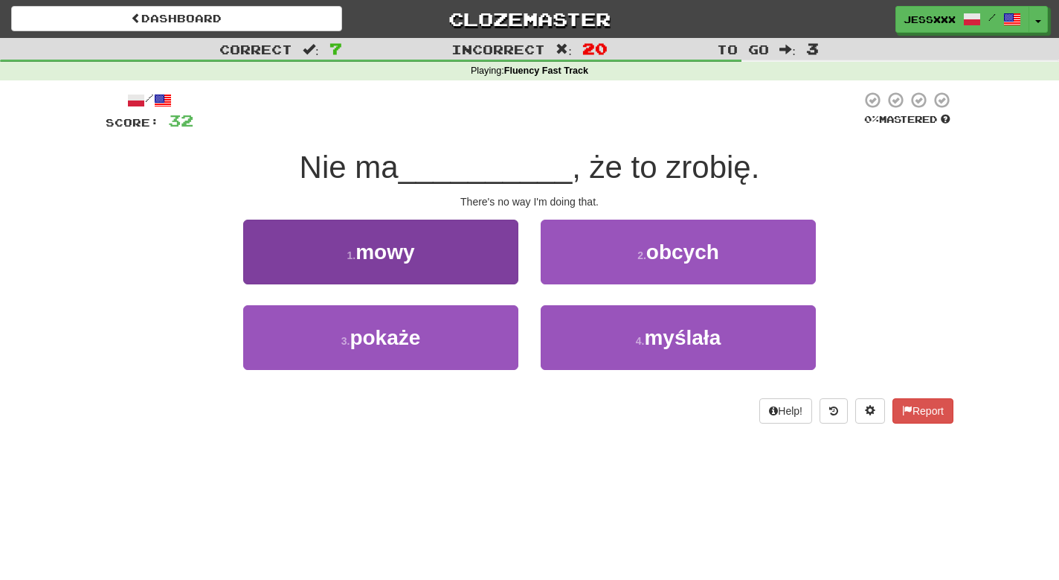
click at [471, 263] on button "1 . mowy" at bounding box center [380, 251] width 275 height 65
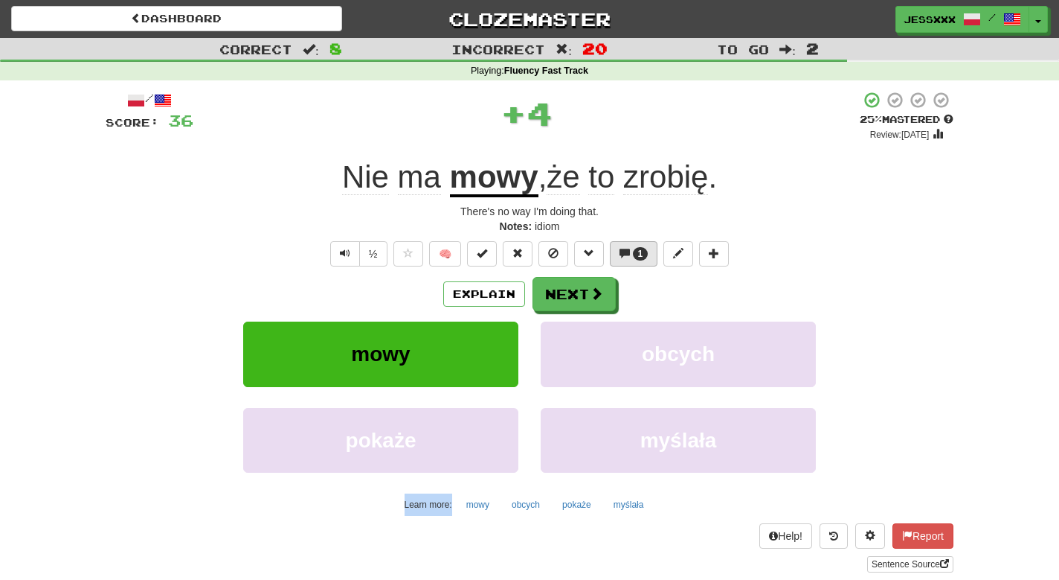
click at [645, 247] on span "1" at bounding box center [641, 253] width 16 height 13
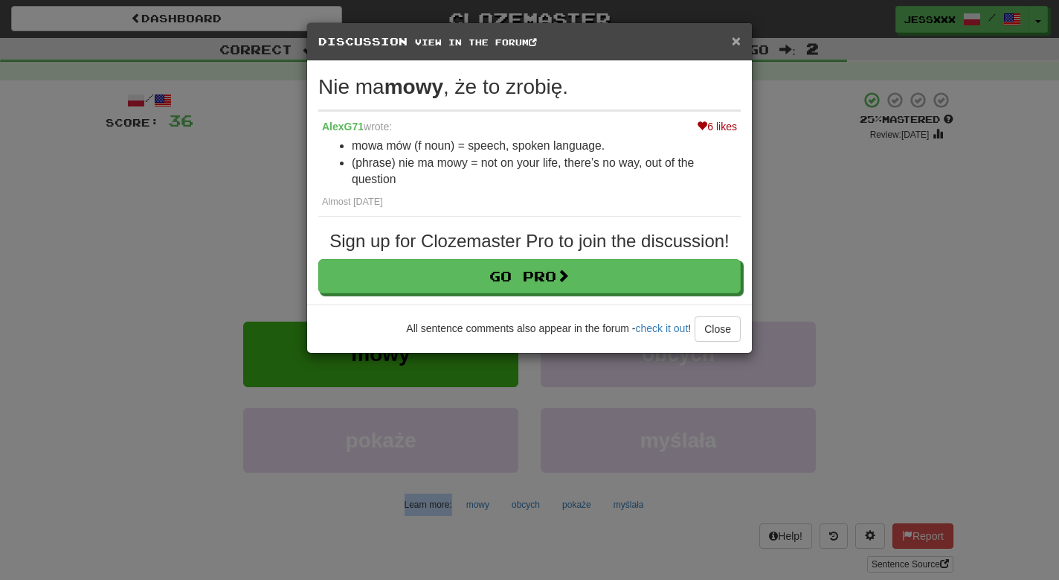
click at [736, 43] on span "×" at bounding box center [736, 40] width 9 height 17
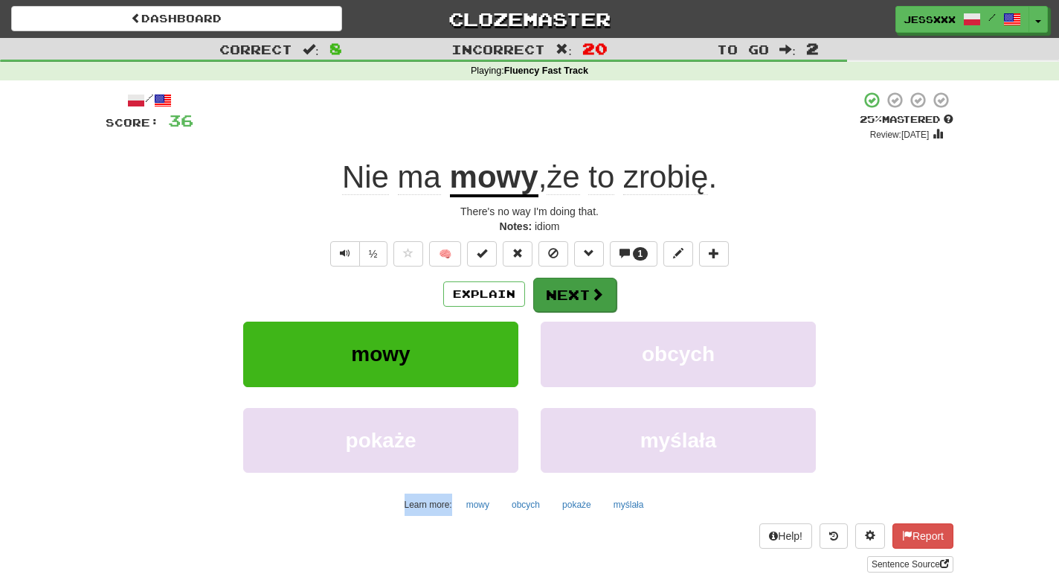
click at [577, 289] on button "Next" at bounding box center [574, 294] width 83 height 34
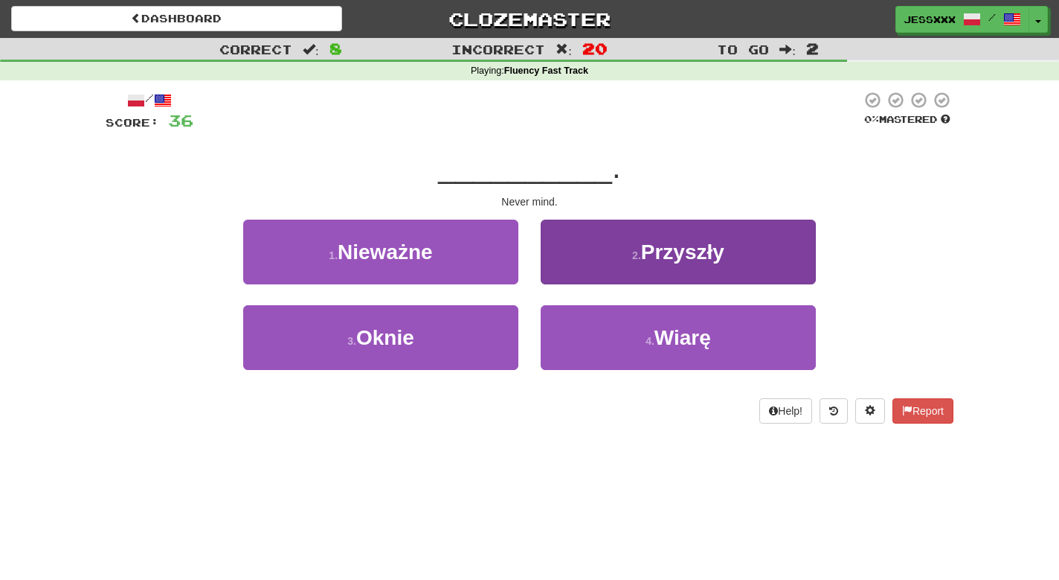
click at [566, 266] on button "2 . Przyszły" at bounding box center [678, 251] width 275 height 65
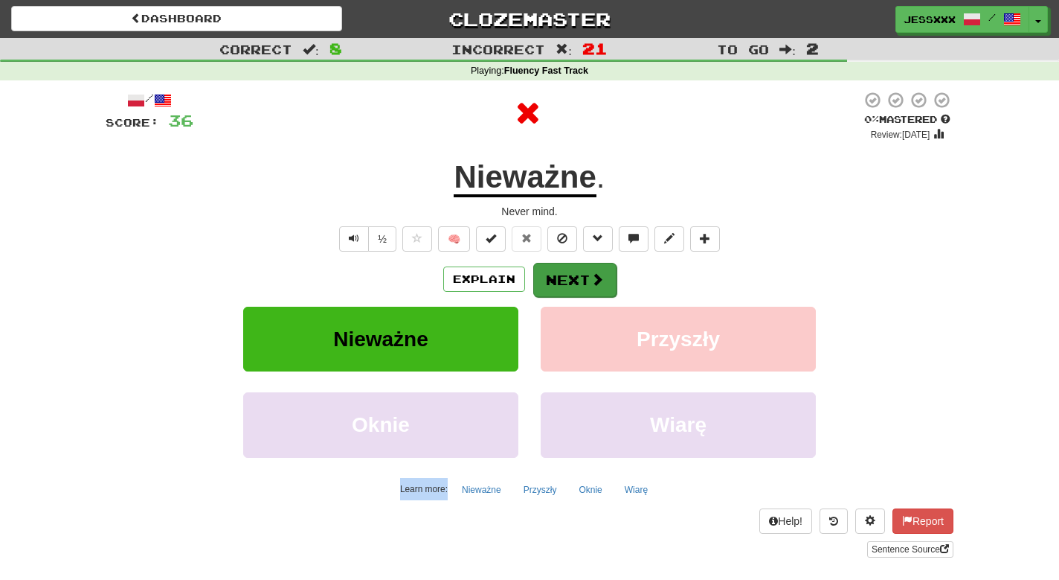
click at [565, 275] on button "Next" at bounding box center [574, 280] width 83 height 34
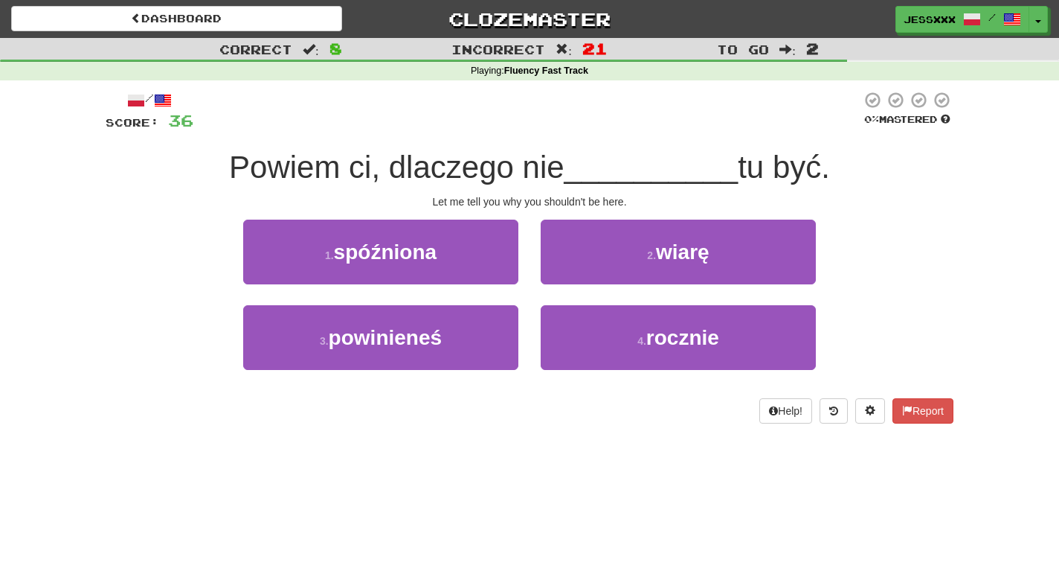
click at [565, 275] on button "2 . wiarę" at bounding box center [678, 251] width 275 height 65
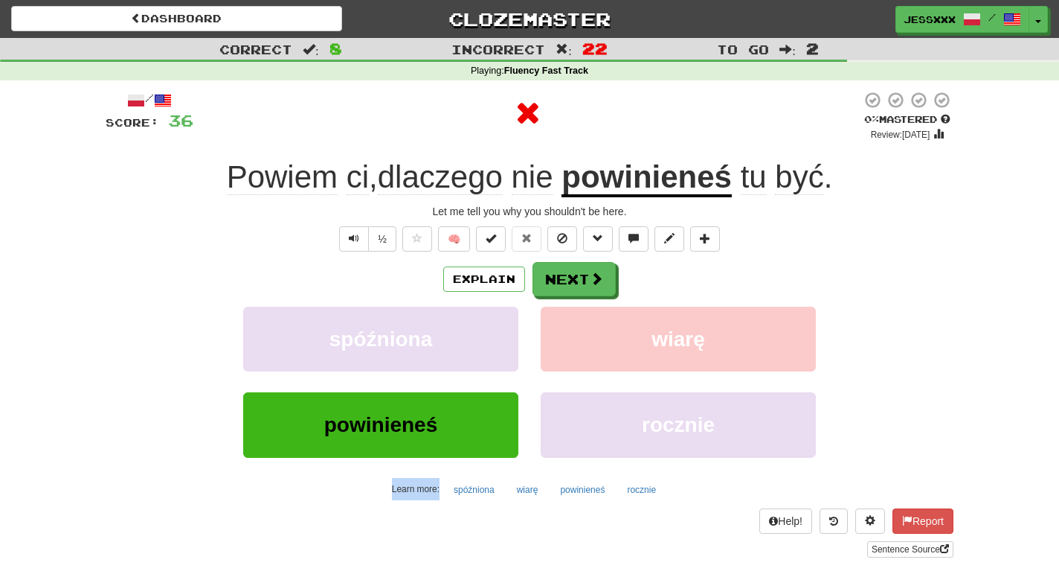
click at [565, 275] on button "Next" at bounding box center [574, 279] width 83 height 34
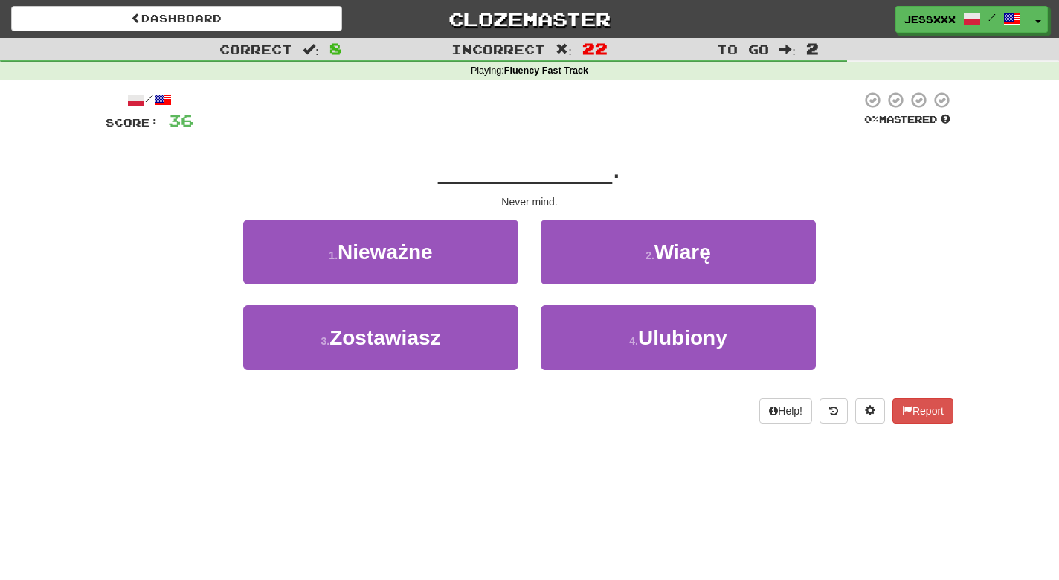
click at [565, 275] on button "2 . Wiarę" at bounding box center [678, 251] width 275 height 65
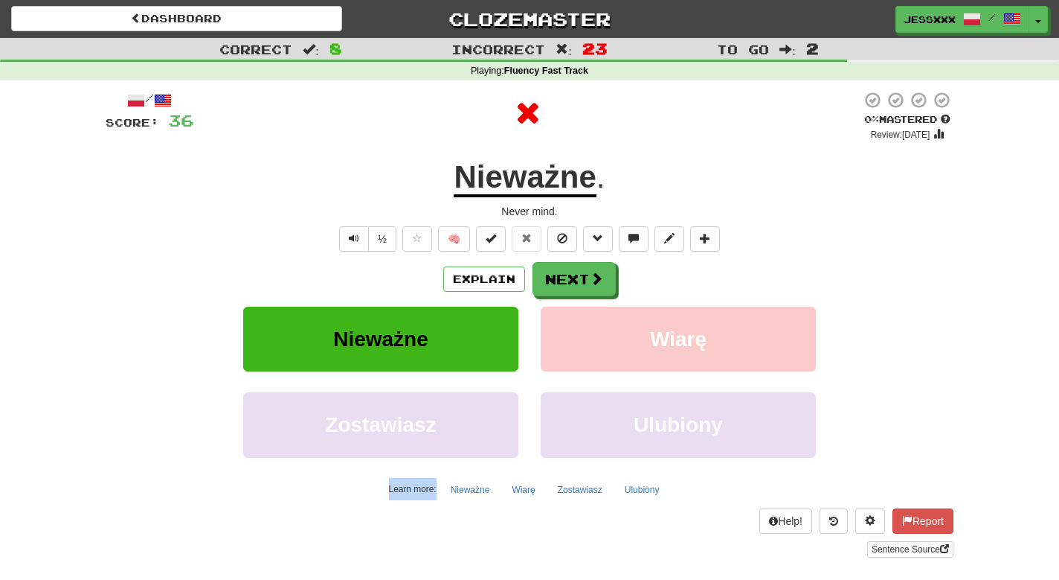
click at [565, 275] on button "Next" at bounding box center [574, 279] width 83 height 34
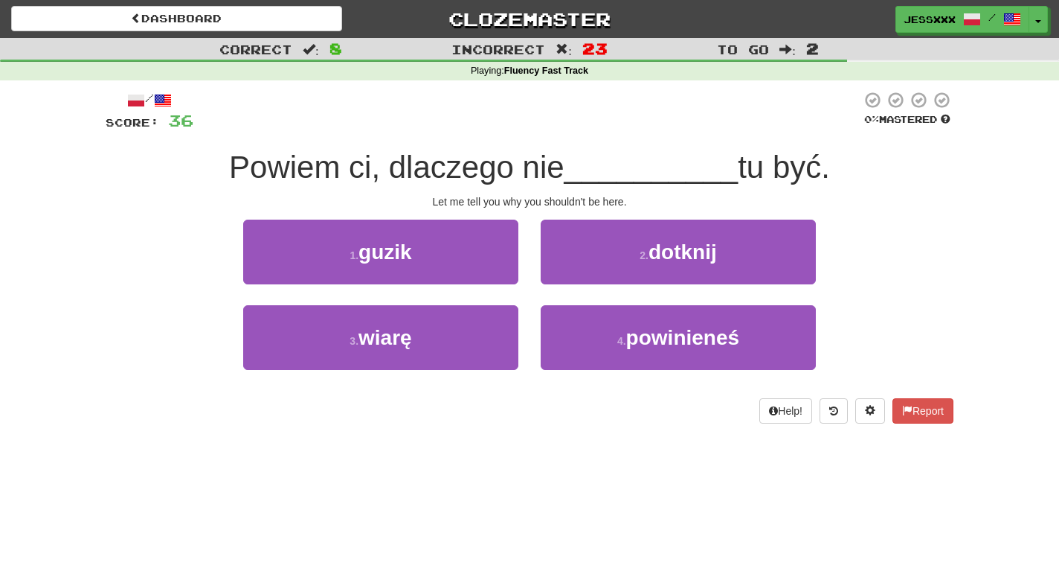
click at [565, 275] on button "2 . dotknij" at bounding box center [678, 251] width 275 height 65
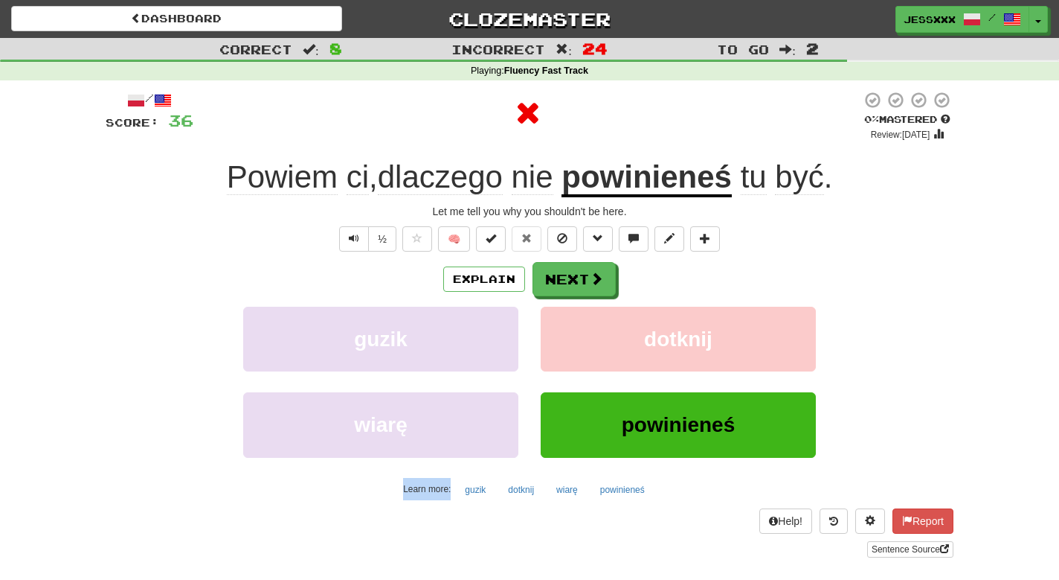
click at [565, 275] on button "Next" at bounding box center [574, 279] width 83 height 34
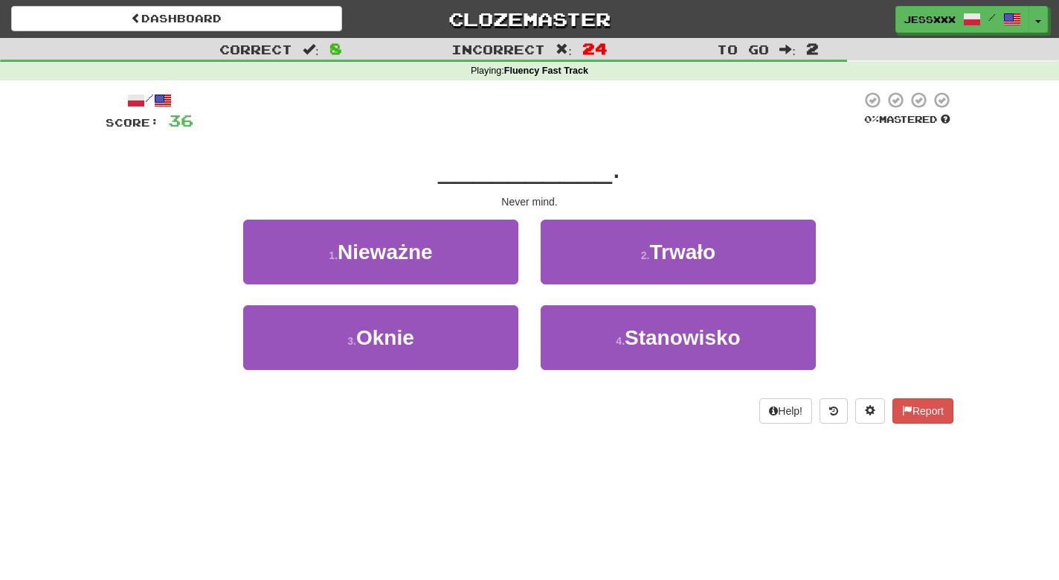
click at [565, 275] on button "2 . Trwało" at bounding box center [678, 251] width 275 height 65
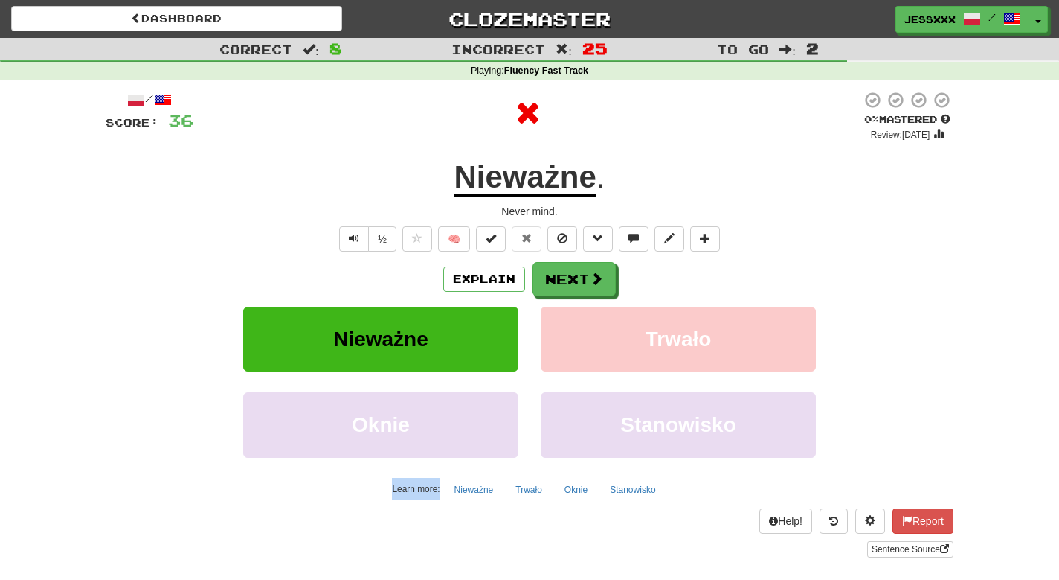
click at [565, 275] on button "Next" at bounding box center [574, 279] width 83 height 34
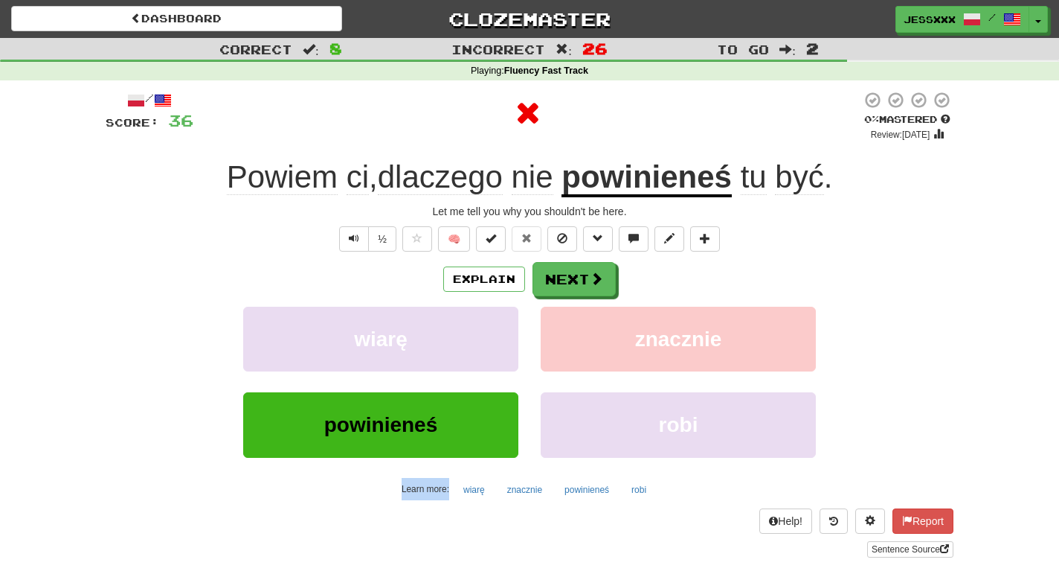
click at [565, 275] on button "Next" at bounding box center [574, 279] width 83 height 34
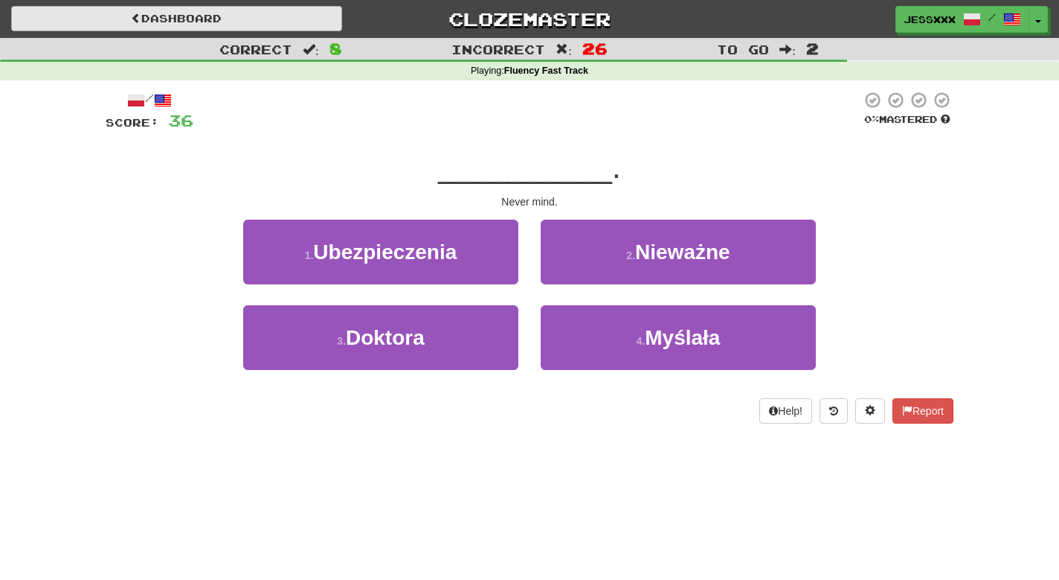
click at [280, 22] on link "Dashboard" at bounding box center [176, 18] width 331 height 25
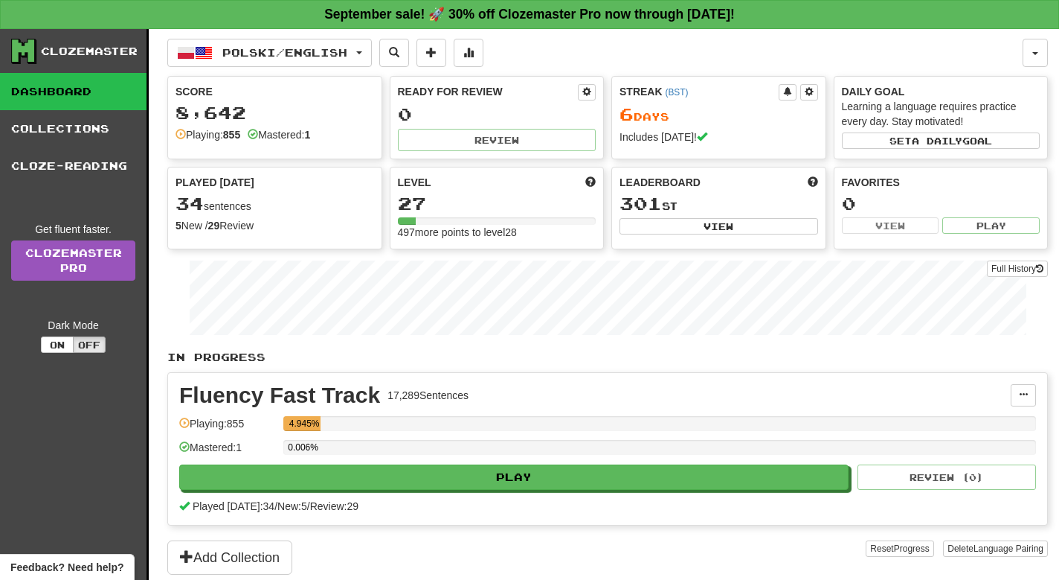
click at [564, 219] on div at bounding box center [497, 220] width 199 height 7
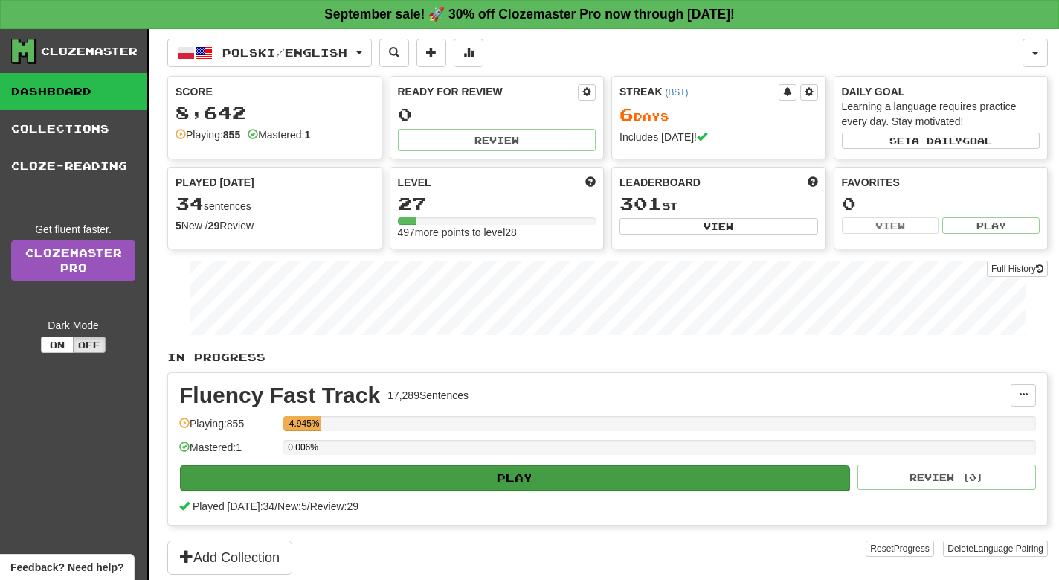
click at [543, 470] on button "Play" at bounding box center [515, 477] width 670 height 25
select select "**"
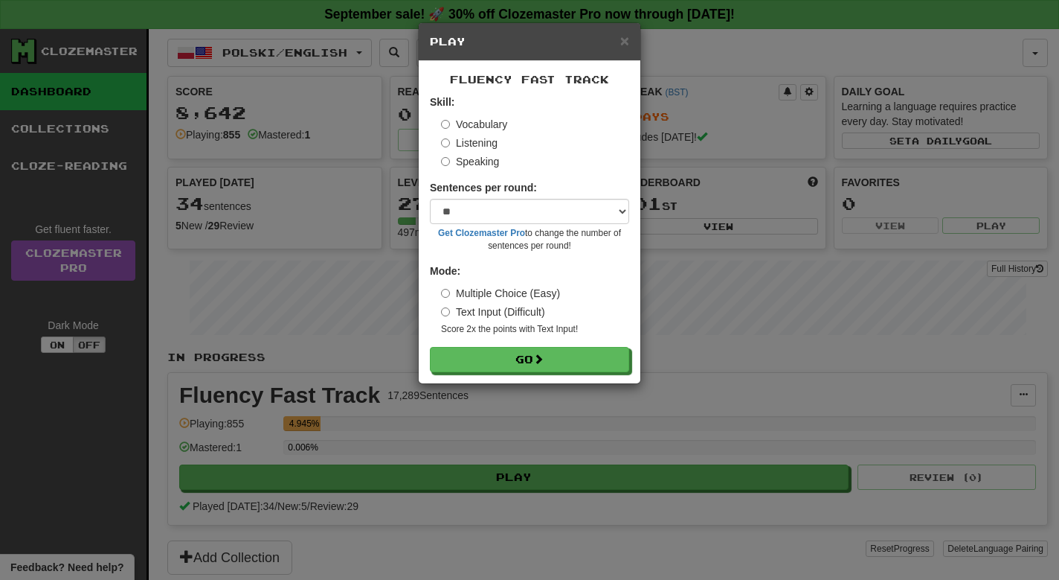
click at [537, 370] on div "Fluency Fast Track Skill: Vocabulary Listening Speaking Sentences per round: * …" at bounding box center [530, 222] width 222 height 322
click at [540, 365] on button "Go" at bounding box center [530, 359] width 199 height 25
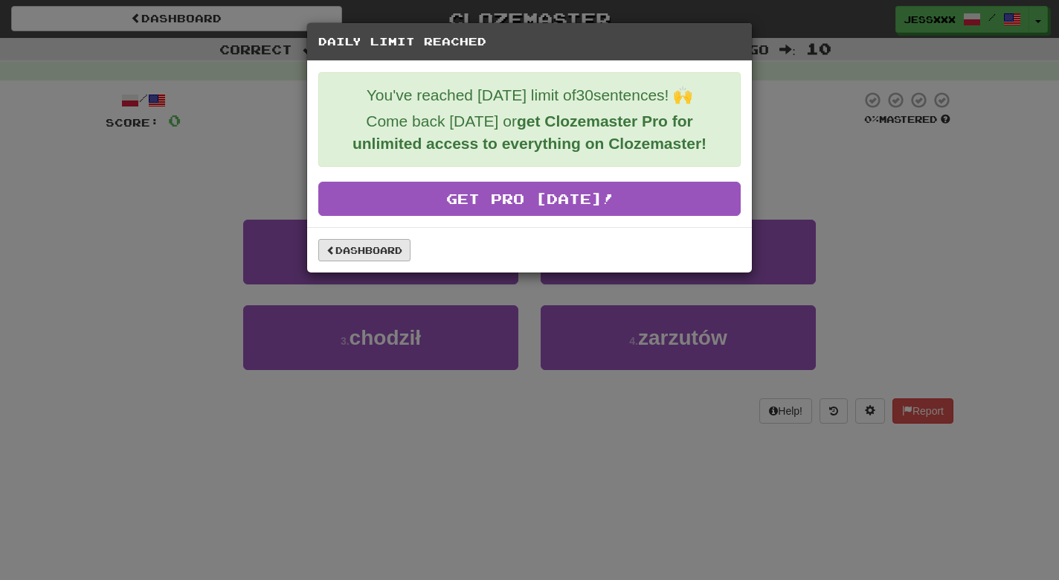
click at [356, 254] on link "Dashboard" at bounding box center [364, 250] width 92 height 22
